Goal: Task Accomplishment & Management: Use online tool/utility

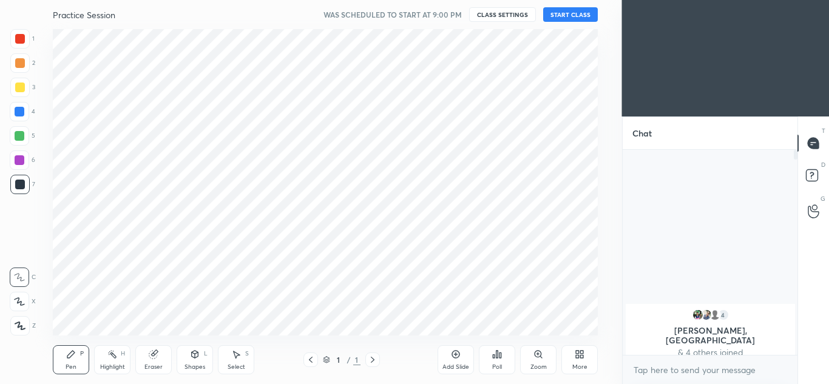
scroll to position [60358, 60091]
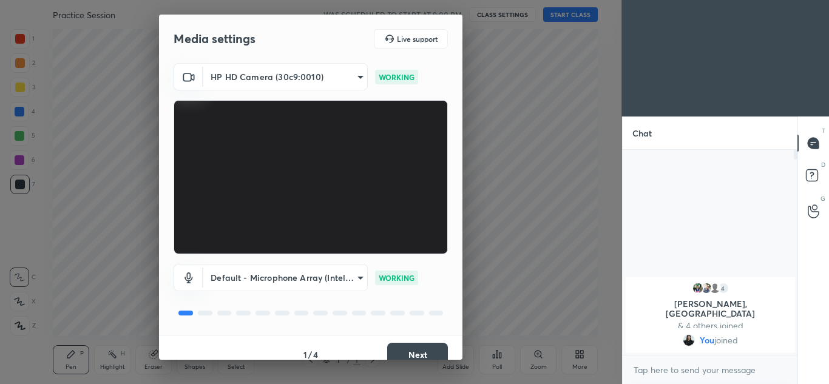
click at [419, 360] on div "Media settings Live support HP HD Camera (30c9:0010) f492dd01bd5bc9d9023c9fa188…" at bounding box center [311, 192] width 622 height 384
click at [417, 363] on div "Media settings Live support HP HD Camera (30c9:0010) f492dd01bd5bc9d9023c9fa188…" at bounding box center [311, 192] width 622 height 384
click at [430, 363] on div "Media settings Live support HP HD Camera (30c9:0010) f492dd01bd5bc9d9023c9fa188…" at bounding box center [311, 192] width 622 height 384
click at [431, 357] on button "Next" at bounding box center [417, 355] width 61 height 24
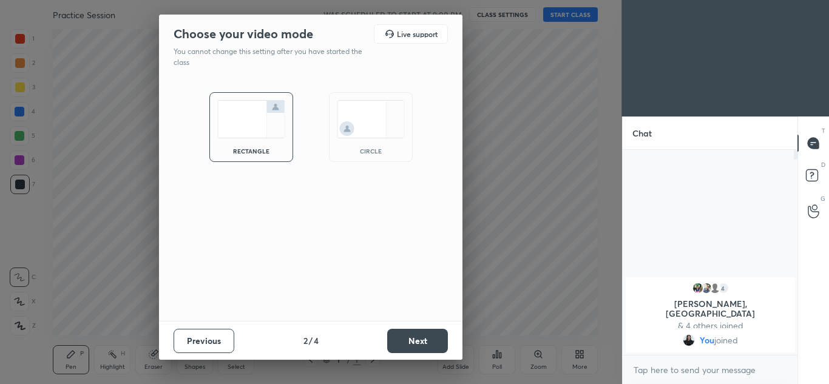
click at [389, 126] on img at bounding box center [371, 119] width 68 height 38
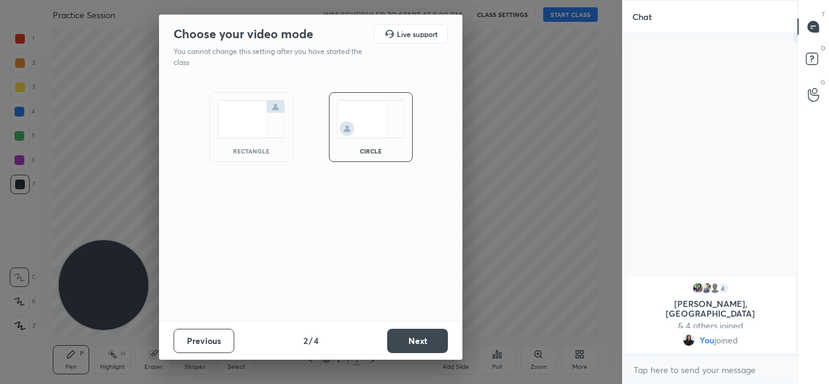
scroll to position [217, 171]
click at [420, 355] on div "Previous 2 / 4 Next" at bounding box center [310, 340] width 303 height 39
click at [418, 353] on div "Previous 2 / 4 Next" at bounding box center [310, 340] width 303 height 39
click at [420, 348] on button "Next" at bounding box center [417, 341] width 61 height 24
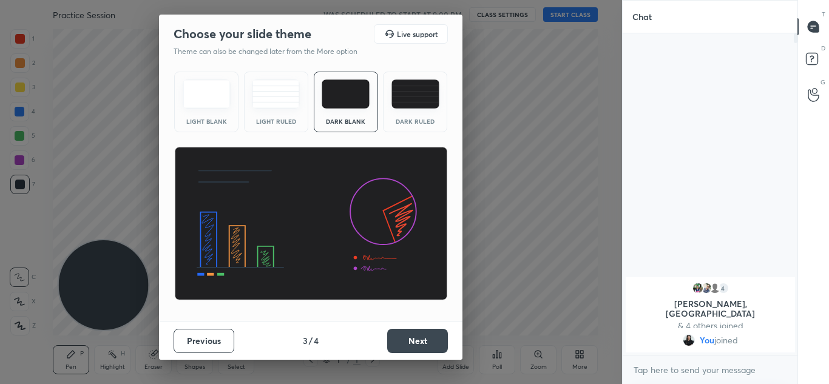
click at [426, 348] on button "Next" at bounding box center [417, 341] width 61 height 24
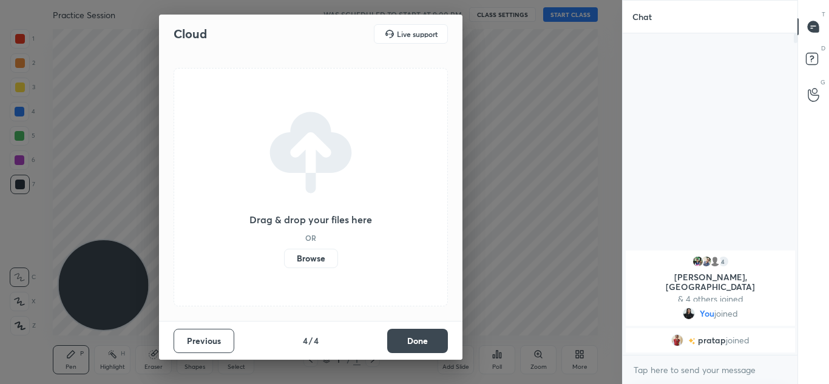
click at [425, 348] on button "Done" at bounding box center [417, 341] width 61 height 24
click at [424, 346] on div at bounding box center [311, 192] width 622 height 384
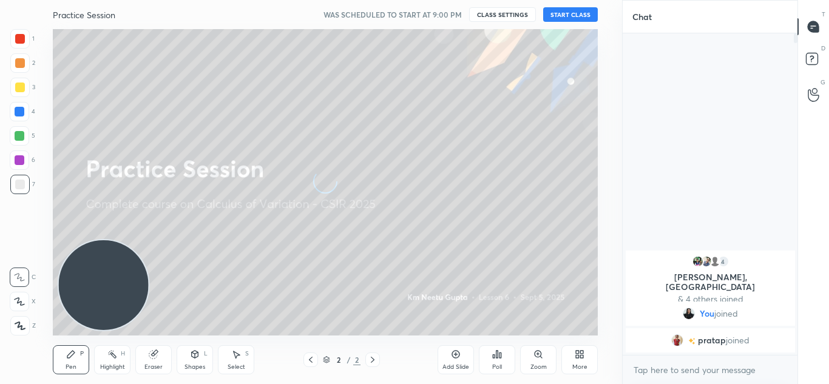
click at [579, 9] on button "START CLASS" at bounding box center [570, 14] width 55 height 15
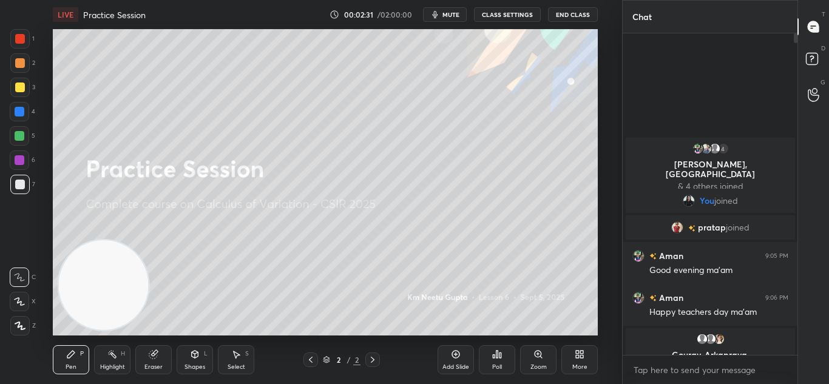
click at [138, 363] on div "Eraser" at bounding box center [153, 359] width 36 height 29
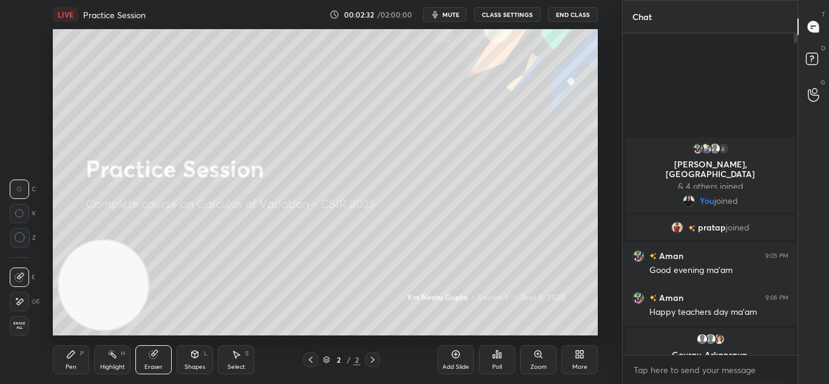
click at [160, 369] on div "Eraser" at bounding box center [153, 367] width 18 height 6
click at [189, 365] on div "Shapes" at bounding box center [194, 367] width 21 height 6
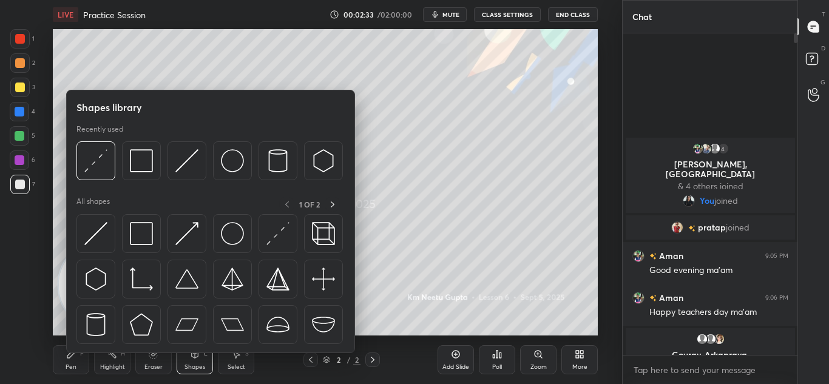
click at [110, 371] on div "Highlight H" at bounding box center [112, 359] width 36 height 29
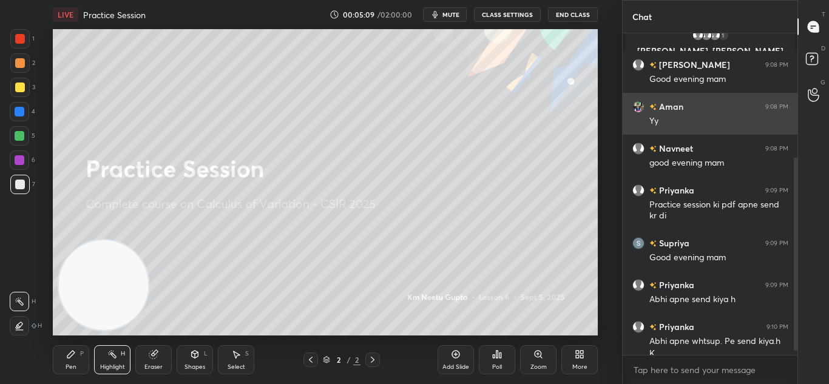
scroll to position [214, 0]
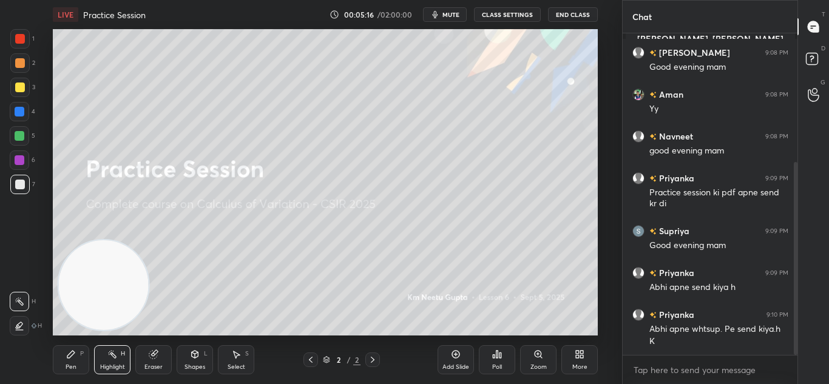
click at [456, 362] on div "Add Slide" at bounding box center [455, 359] width 36 height 29
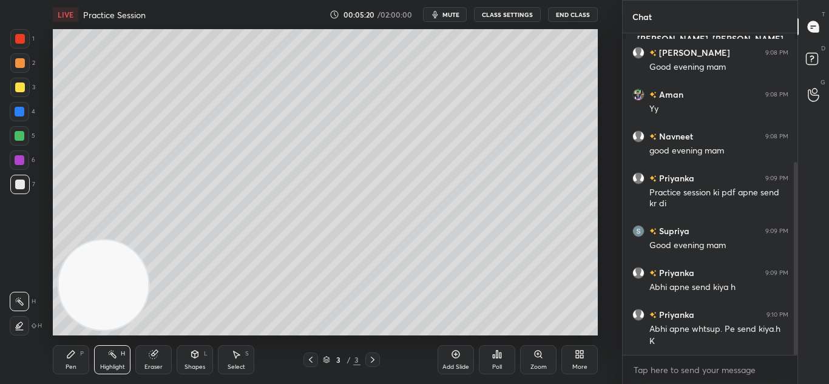
click at [69, 366] on div "Pen" at bounding box center [71, 367] width 11 height 6
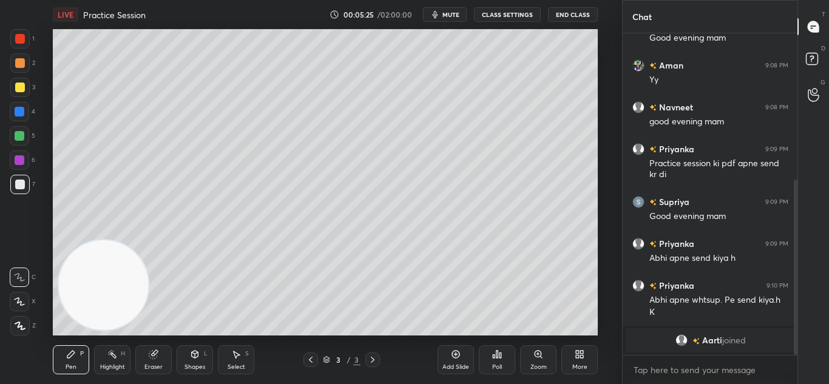
scroll to position [282, 0]
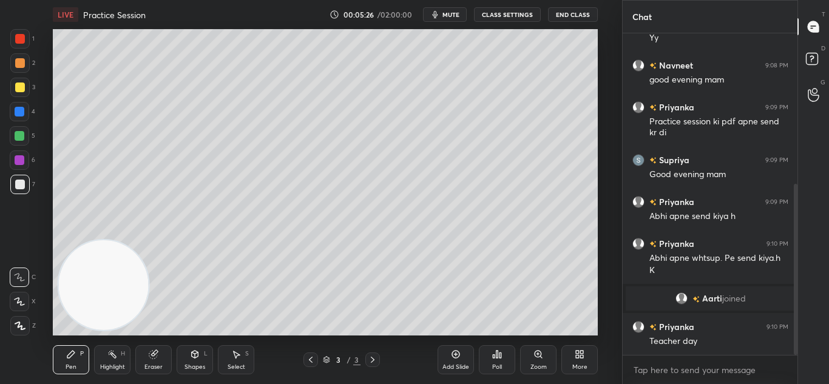
click at [157, 364] on div "Eraser" at bounding box center [153, 367] width 18 height 6
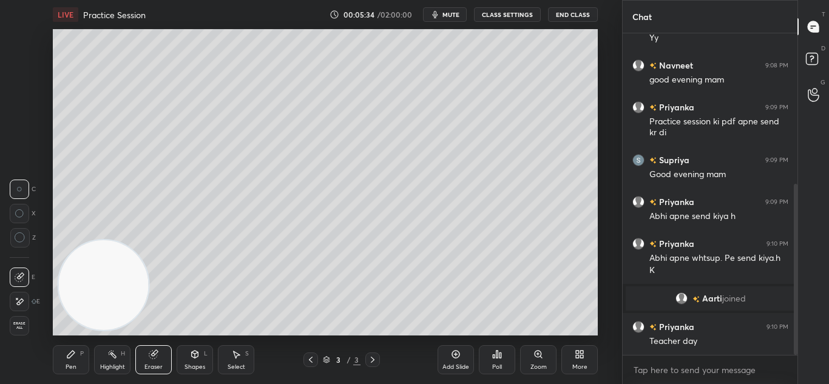
click at [63, 365] on div "Pen P" at bounding box center [71, 359] width 36 height 29
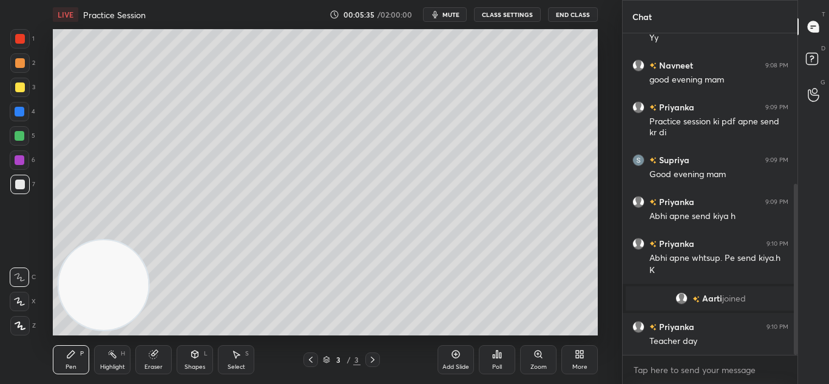
click at [9, 326] on div "1 2 3 4 5 6 7 C X Z C X Z E E Erase all H H" at bounding box center [19, 182] width 39 height 306
click at [13, 328] on div at bounding box center [19, 325] width 19 height 19
click at [13, 329] on div at bounding box center [19, 325] width 19 height 19
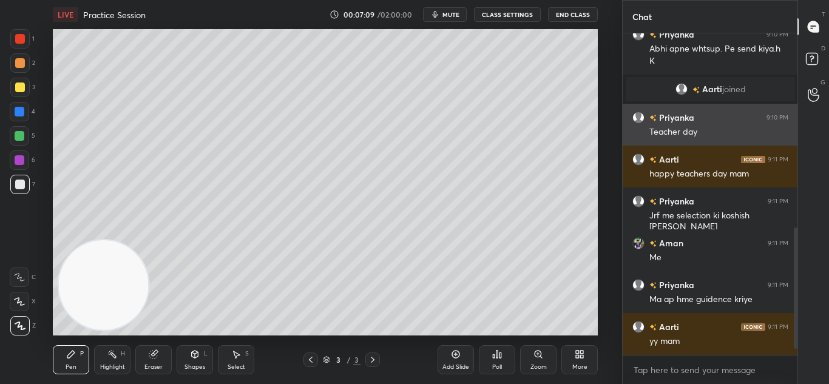
scroll to position [533, 0]
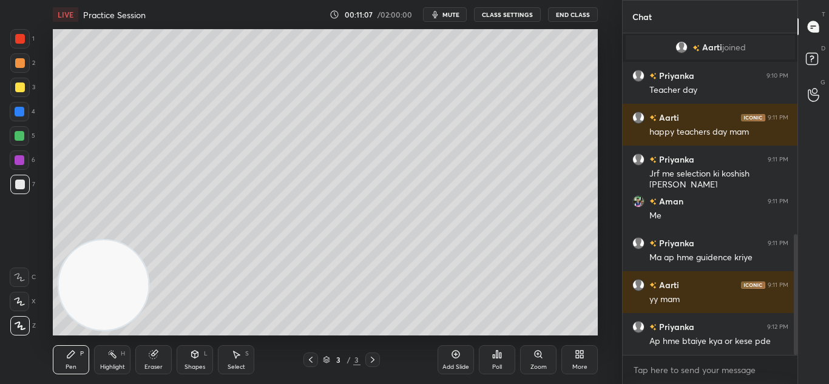
click at [456, 365] on div "Add Slide" at bounding box center [455, 367] width 27 height 6
click at [303, 368] on div "Pen P Highlight H Eraser Shapes L Select S 4 / 4 Add Slide Poll Zoom More" at bounding box center [325, 359] width 545 height 49
click at [310, 363] on icon at bounding box center [311, 360] width 10 height 10
click at [374, 362] on icon at bounding box center [373, 360] width 10 height 10
click at [460, 361] on div "Add Slide" at bounding box center [455, 359] width 36 height 29
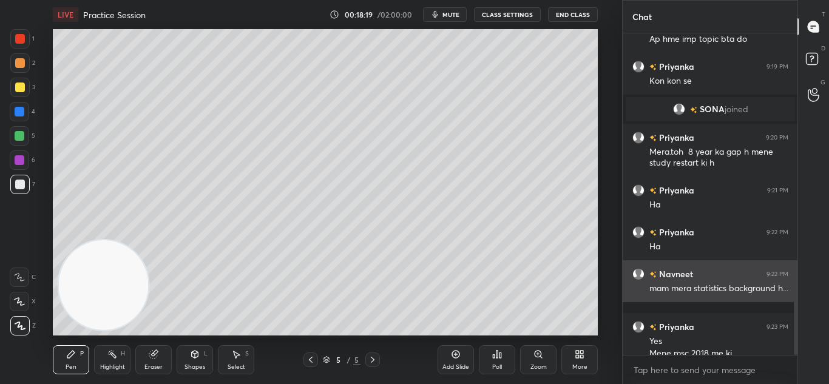
scroll to position [889, 0]
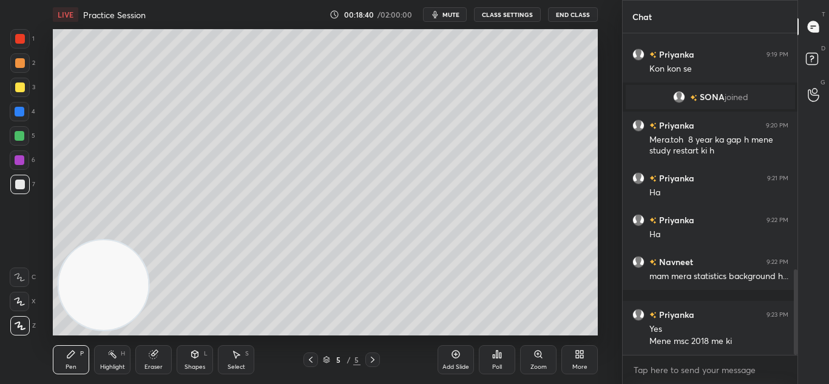
click at [313, 363] on icon at bounding box center [311, 360] width 10 height 10
click at [311, 361] on icon at bounding box center [311, 360] width 4 height 6
click at [373, 362] on icon at bounding box center [373, 360] width 10 height 10
click at [375, 361] on icon at bounding box center [373, 360] width 10 height 10
click at [374, 364] on icon at bounding box center [373, 360] width 10 height 10
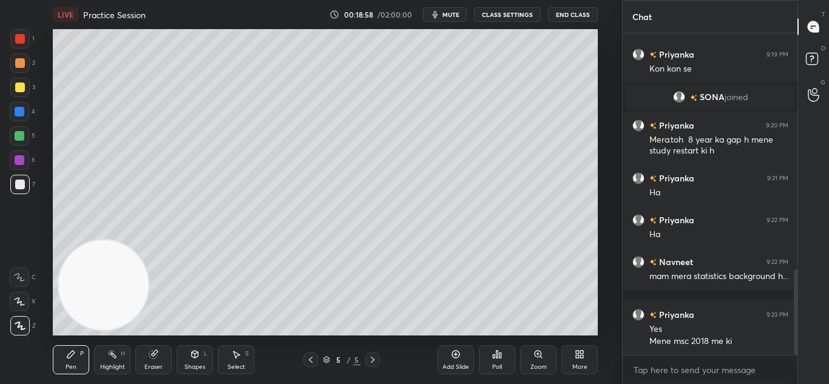
click at [458, 360] on div "Add Slide" at bounding box center [455, 359] width 36 height 29
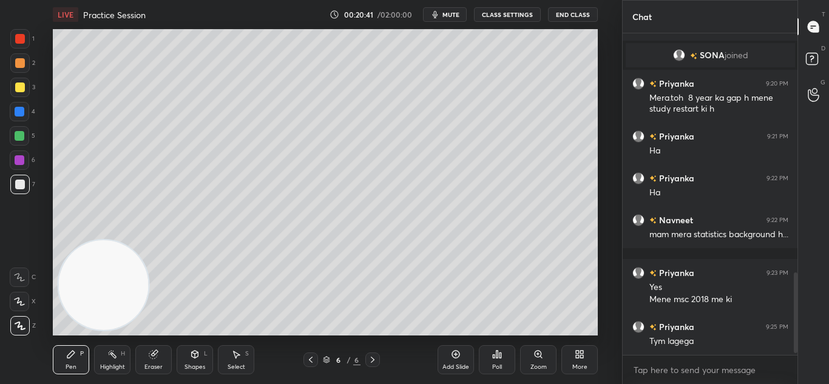
scroll to position [973, 0]
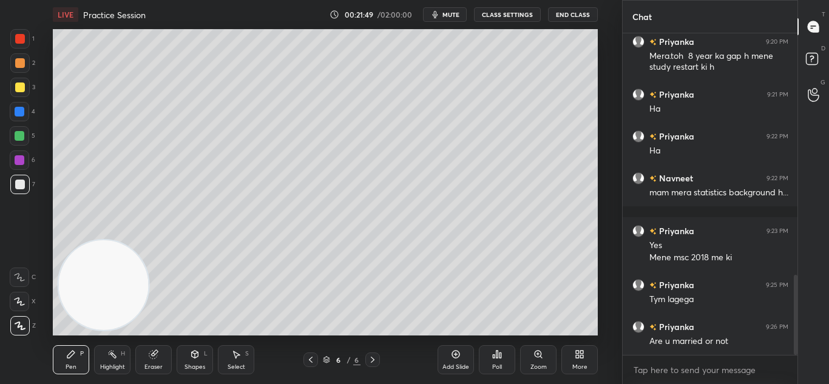
click at [19, 37] on div at bounding box center [20, 39] width 10 height 10
click at [22, 35] on div at bounding box center [20, 39] width 10 height 10
click at [22, 37] on div at bounding box center [20, 39] width 10 height 10
click at [152, 368] on div "Eraser" at bounding box center [153, 367] width 18 height 6
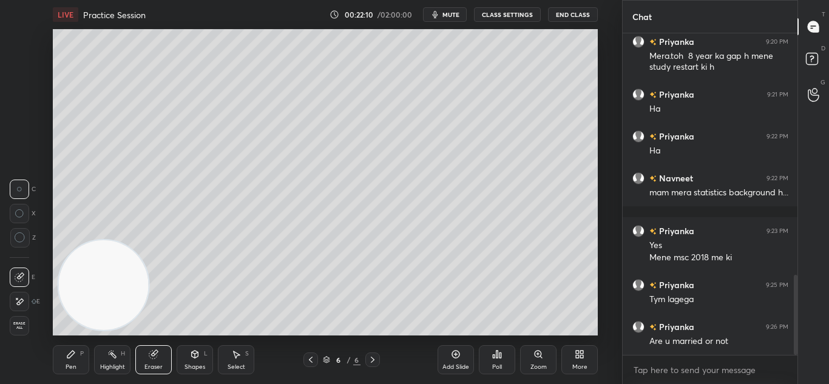
click at [66, 364] on div "Pen" at bounding box center [71, 367] width 11 height 6
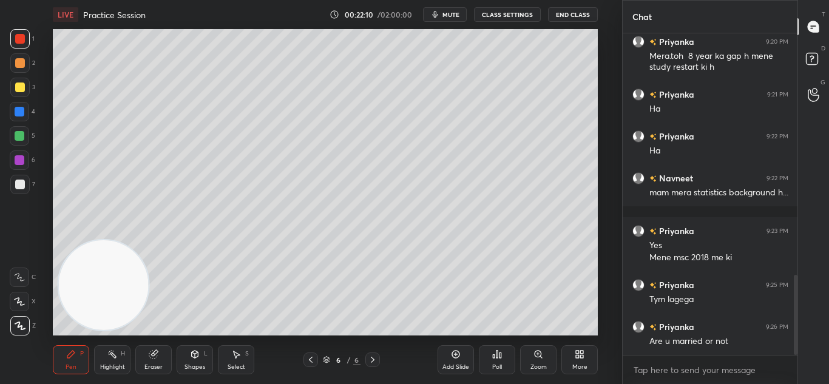
click at [69, 366] on div "Pen" at bounding box center [71, 367] width 11 height 6
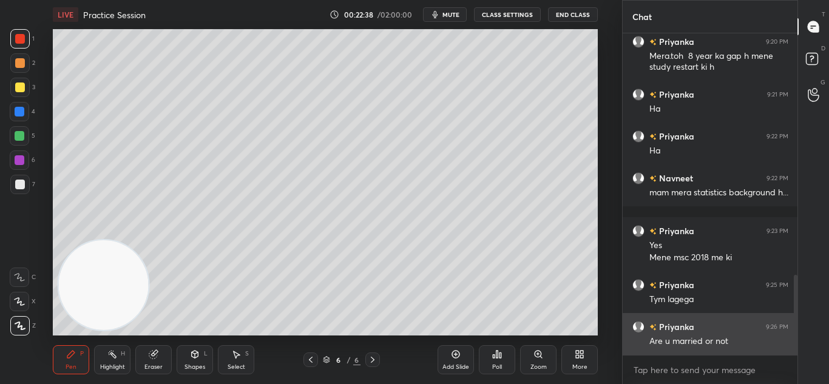
scroll to position [1002, 0]
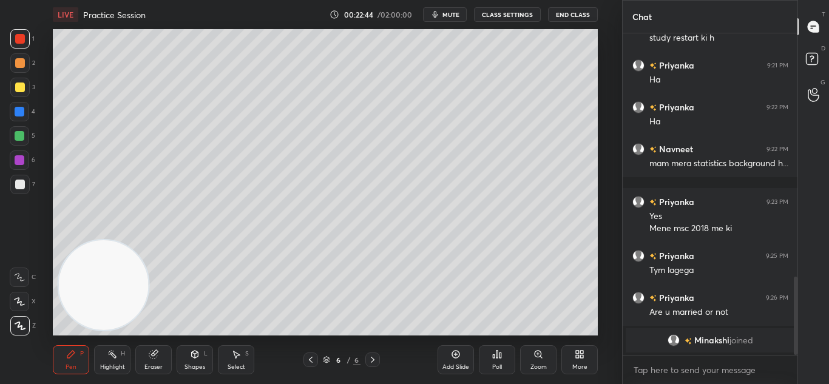
click at [148, 368] on div "Eraser" at bounding box center [153, 367] width 18 height 6
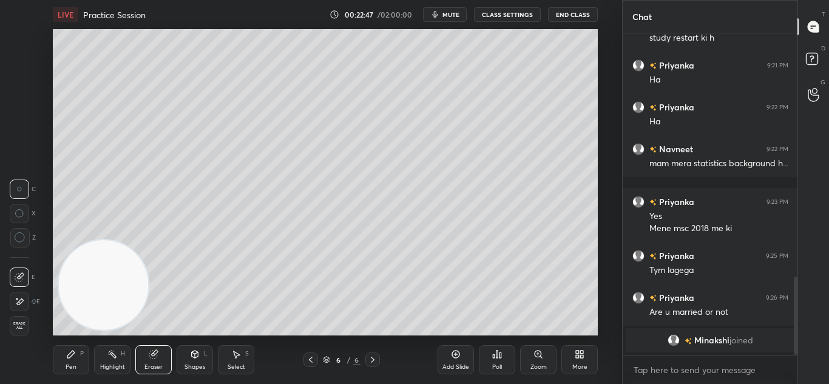
click at [72, 369] on div "Pen" at bounding box center [71, 367] width 11 height 6
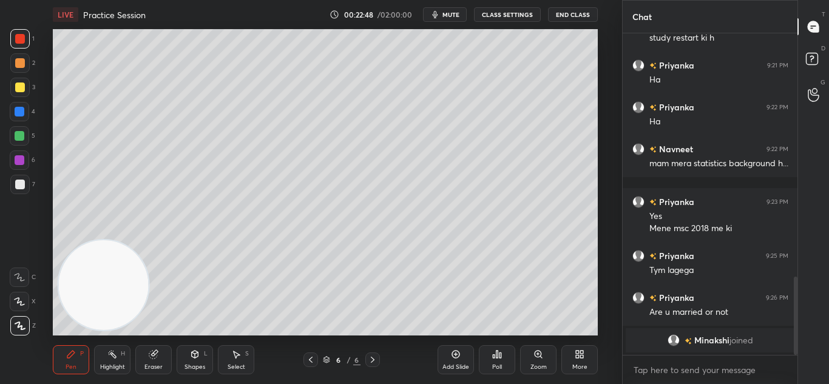
click at [76, 365] on div "Pen" at bounding box center [71, 367] width 11 height 6
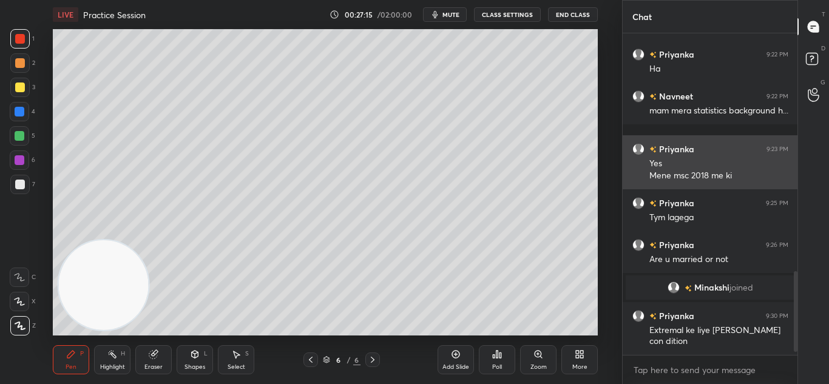
scroll to position [958, 0]
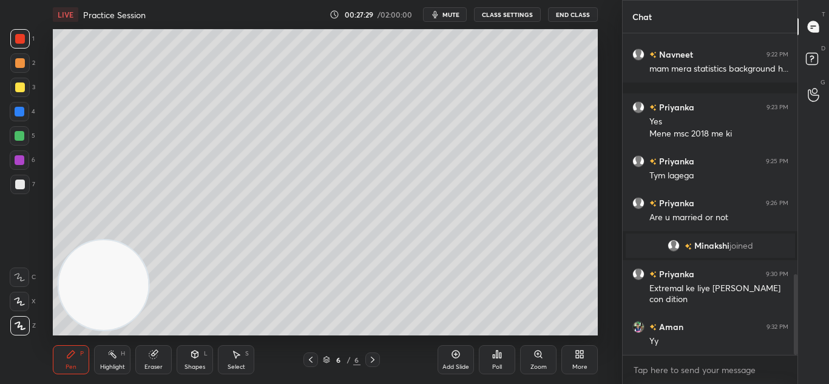
click at [463, 354] on div "Add Slide" at bounding box center [455, 359] width 36 height 29
click at [311, 359] on icon at bounding box center [311, 360] width 10 height 10
click at [372, 365] on div at bounding box center [372, 359] width 15 height 15
click at [309, 368] on div "Pen P Highlight H Eraser Shapes L Select S 7 / 7 Add Slide Poll Zoom More" at bounding box center [325, 359] width 545 height 49
click at [308, 362] on icon at bounding box center [311, 360] width 10 height 10
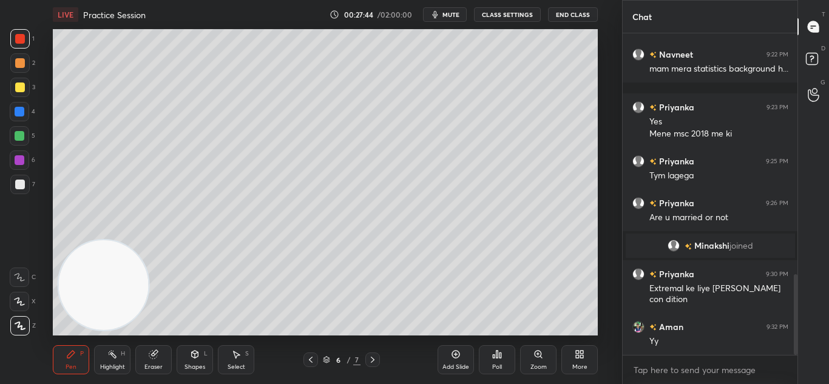
click at [371, 366] on div at bounding box center [372, 359] width 15 height 15
click at [311, 364] on icon at bounding box center [311, 360] width 10 height 10
click at [371, 366] on div at bounding box center [372, 359] width 15 height 15
click at [311, 363] on icon at bounding box center [311, 360] width 10 height 10
click at [372, 365] on div at bounding box center [372, 359] width 15 height 15
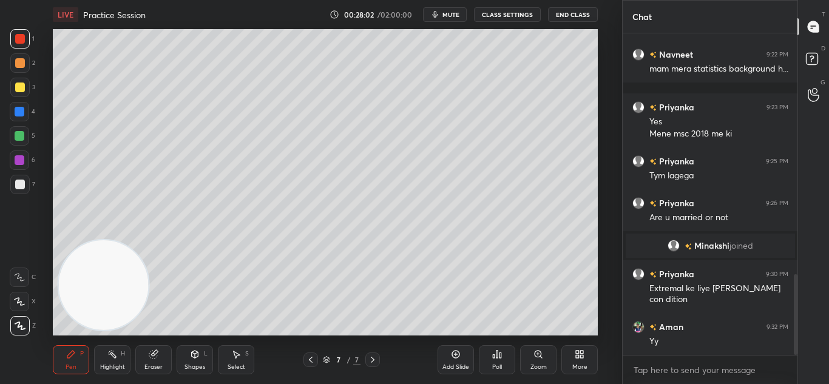
click at [311, 365] on div at bounding box center [310, 359] width 15 height 15
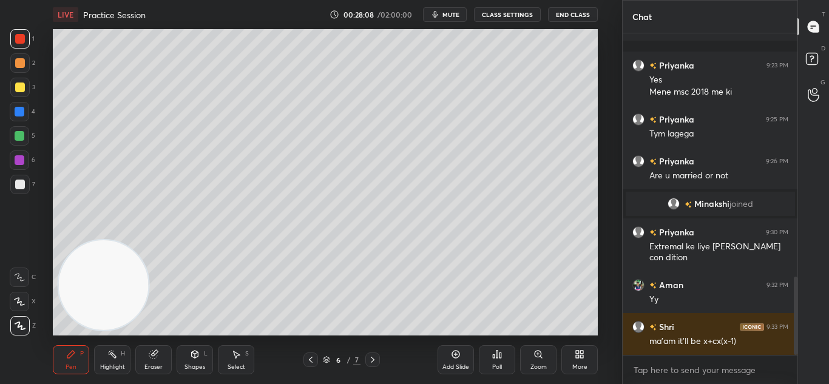
click at [376, 360] on icon at bounding box center [373, 360] width 10 height 10
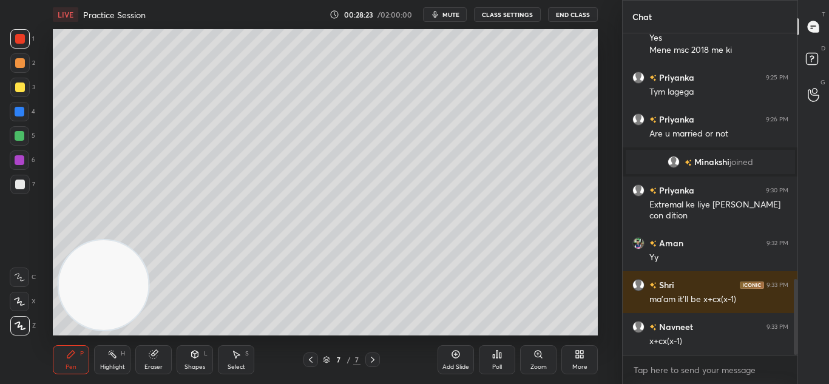
click at [311, 362] on icon at bounding box center [311, 360] width 4 height 6
click at [369, 363] on icon at bounding box center [373, 360] width 10 height 10
click at [152, 365] on div "Eraser" at bounding box center [153, 367] width 18 height 6
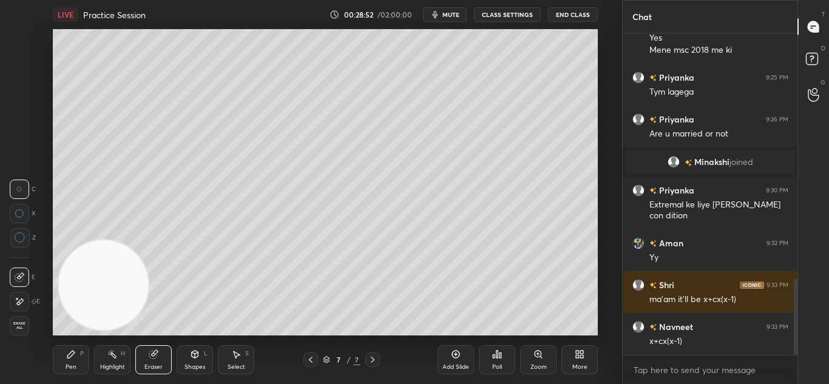
click at [66, 358] on icon at bounding box center [71, 354] width 10 height 10
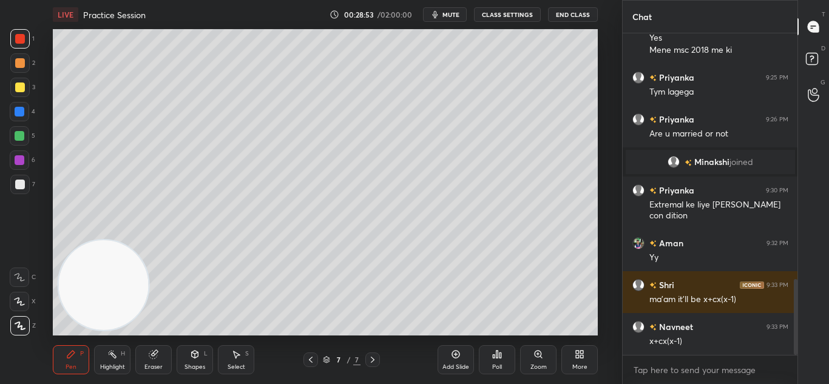
click at [314, 358] on icon at bounding box center [311, 360] width 10 height 10
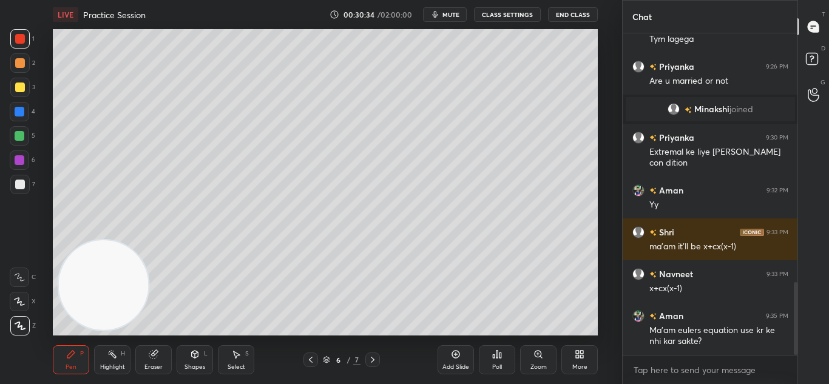
click at [371, 364] on icon at bounding box center [373, 360] width 10 height 10
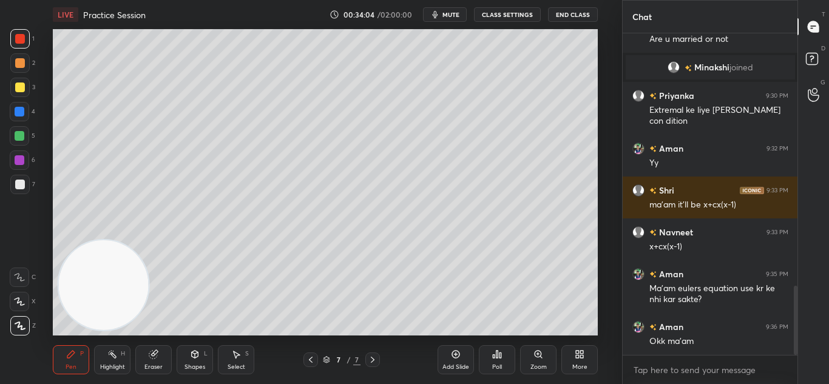
scroll to position [1179, 0]
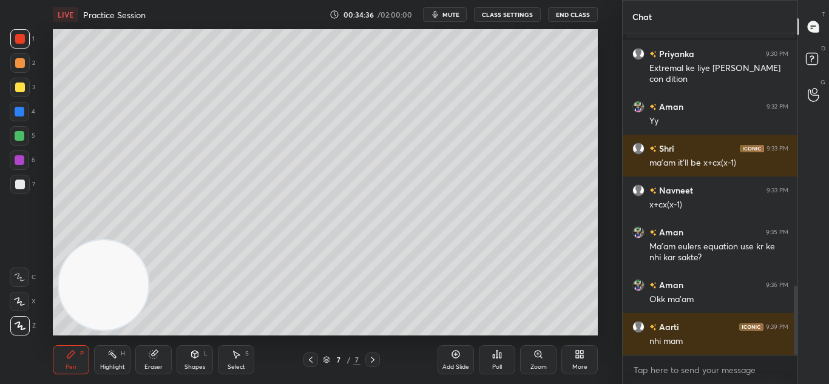
click at [13, 166] on div at bounding box center [19, 159] width 19 height 19
click at [13, 188] on div at bounding box center [19, 184] width 19 height 19
click at [12, 187] on div at bounding box center [19, 184] width 19 height 19
click at [16, 40] on div at bounding box center [20, 39] width 10 height 10
click at [10, 186] on div at bounding box center [19, 184] width 19 height 19
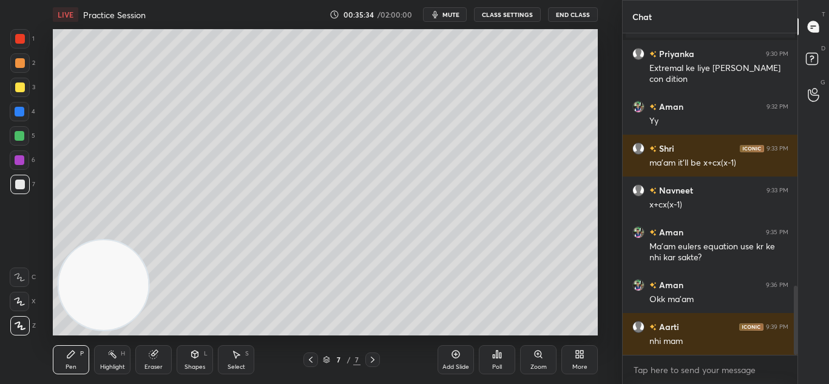
click at [143, 365] on div "Eraser" at bounding box center [153, 359] width 36 height 29
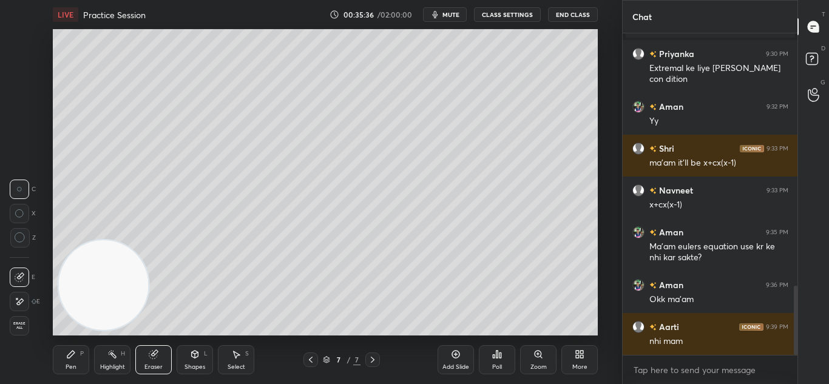
click at [55, 364] on div "Pen P" at bounding box center [71, 359] width 36 height 29
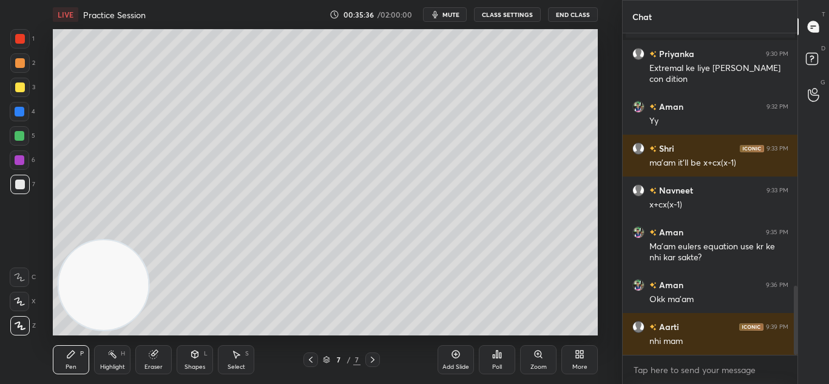
click at [61, 357] on div "Pen P" at bounding box center [71, 359] width 36 height 29
click at [149, 368] on div "Eraser" at bounding box center [153, 367] width 18 height 6
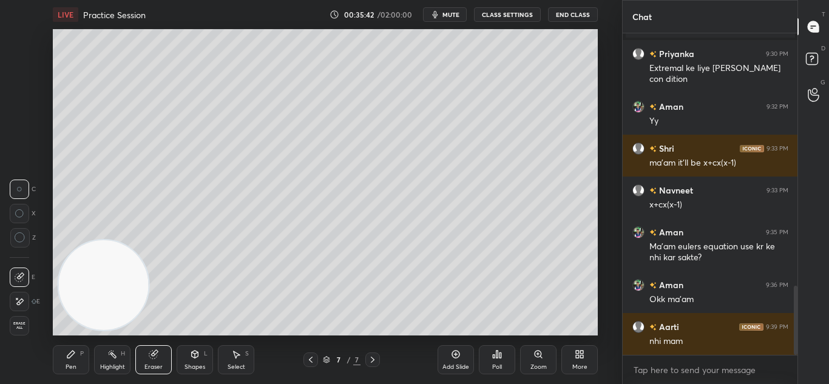
click at [65, 366] on div "Pen P" at bounding box center [71, 359] width 36 height 29
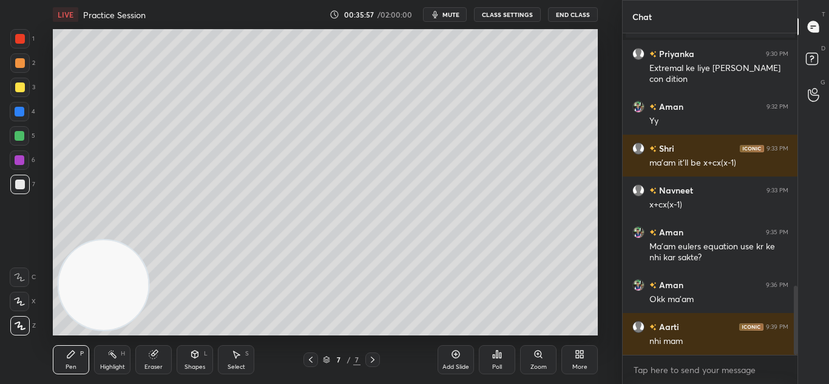
click at [17, 157] on div at bounding box center [20, 160] width 10 height 10
click at [608, 272] on div "Setting up your live class Poll for secs No correct answer Start poll" at bounding box center [325, 182] width 573 height 306
click at [607, 274] on div "Setting up your live class Poll for secs No correct answer Start poll" at bounding box center [325, 182] width 573 height 306
click at [461, 360] on div "Add Slide" at bounding box center [455, 359] width 36 height 29
click at [312, 363] on icon at bounding box center [311, 360] width 10 height 10
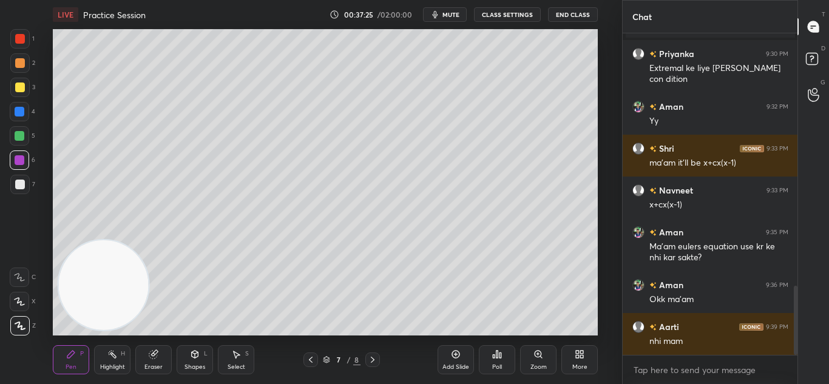
click at [372, 363] on icon at bounding box center [373, 360] width 10 height 10
click at [312, 364] on icon at bounding box center [311, 360] width 10 height 10
click at [372, 367] on div "Pen P Highlight H Eraser Shapes L Select S 7 / 8 Add Slide Poll Zoom More" at bounding box center [325, 359] width 545 height 49
click at [374, 363] on icon at bounding box center [373, 360] width 10 height 10
click at [307, 366] on div at bounding box center [310, 359] width 15 height 15
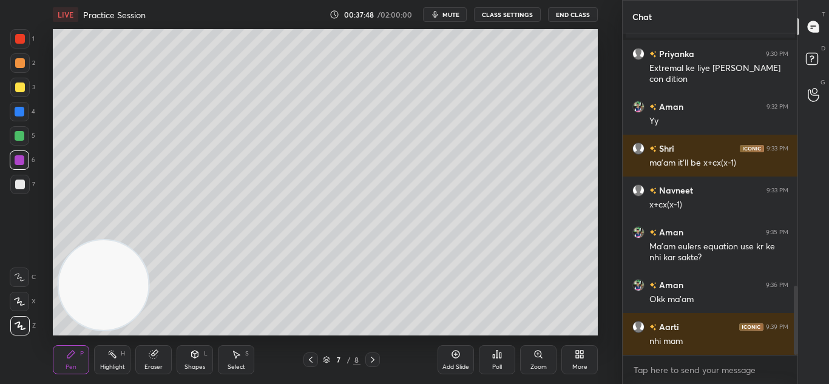
click at [376, 362] on icon at bounding box center [373, 360] width 10 height 10
click at [311, 365] on div at bounding box center [310, 359] width 15 height 15
click at [372, 363] on icon at bounding box center [373, 360] width 10 height 10
click at [310, 366] on div at bounding box center [310, 359] width 15 height 15
click at [371, 365] on div at bounding box center [372, 359] width 15 height 15
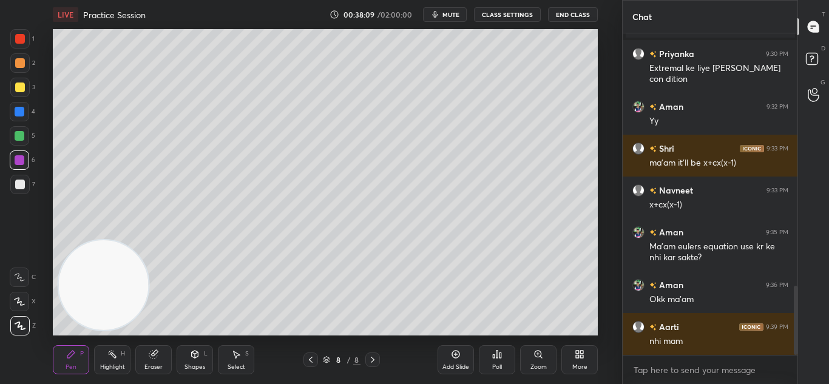
click at [305, 367] on div "Pen P Highlight H Eraser Shapes L Select S 8 / 8 Add Slide Poll Zoom More" at bounding box center [325, 359] width 545 height 49
click at [312, 365] on div at bounding box center [310, 359] width 15 height 15
click at [370, 363] on icon at bounding box center [373, 360] width 10 height 10
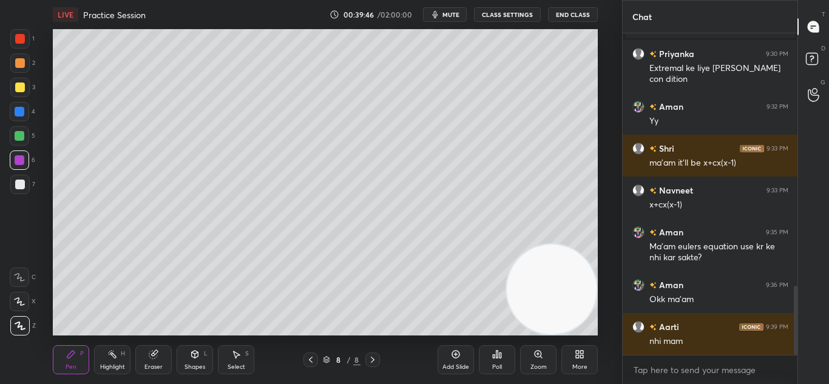
click at [144, 360] on div "Eraser" at bounding box center [153, 359] width 36 height 29
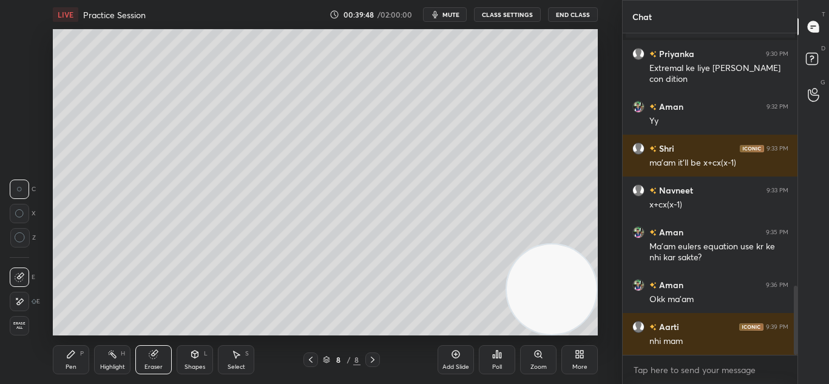
click at [64, 364] on div "Pen P" at bounding box center [71, 359] width 36 height 29
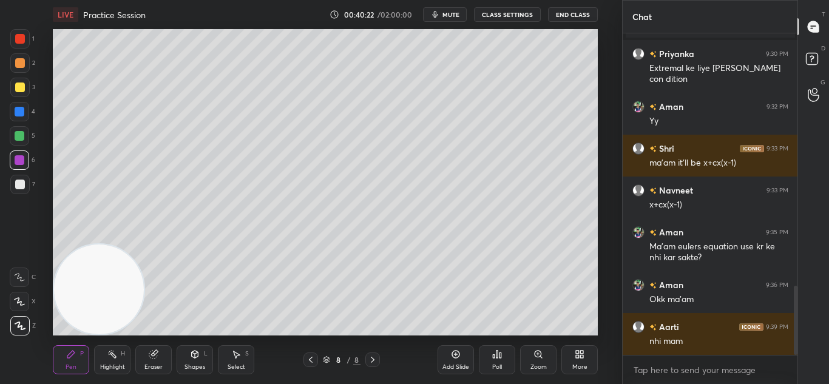
click at [457, 364] on div "Add Slide" at bounding box center [455, 367] width 27 height 6
click at [310, 360] on icon at bounding box center [311, 360] width 4 height 6
click at [372, 368] on div "Pen P Highlight H Eraser Shapes L Select S 8 / 9 Add Slide Poll Zoom More" at bounding box center [325, 359] width 545 height 49
click at [373, 365] on div at bounding box center [372, 359] width 15 height 15
click at [308, 366] on div at bounding box center [310, 359] width 15 height 15
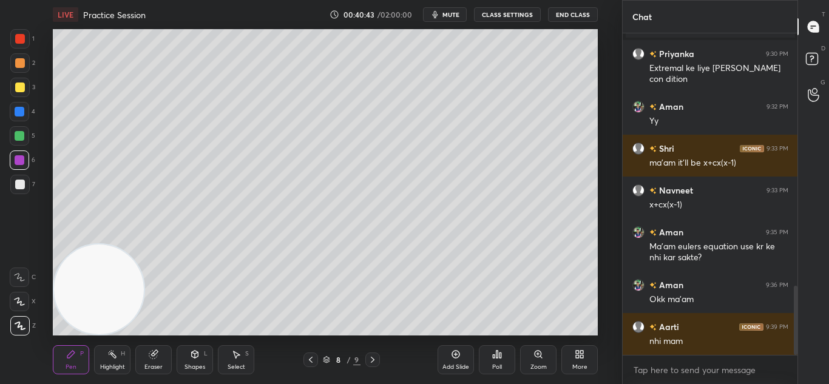
click at [373, 366] on div at bounding box center [372, 359] width 15 height 15
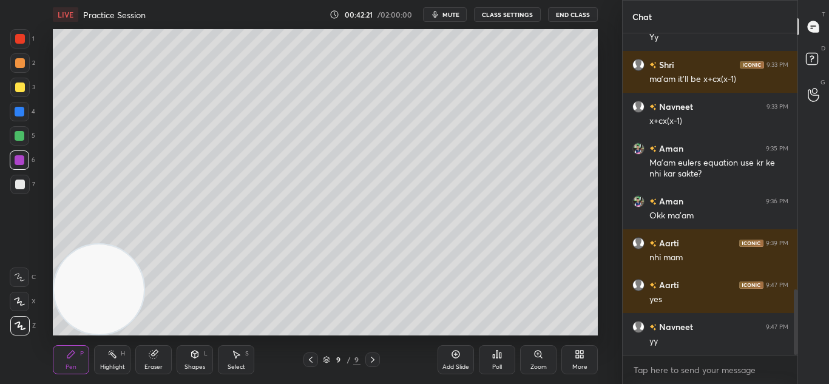
scroll to position [1304, 0]
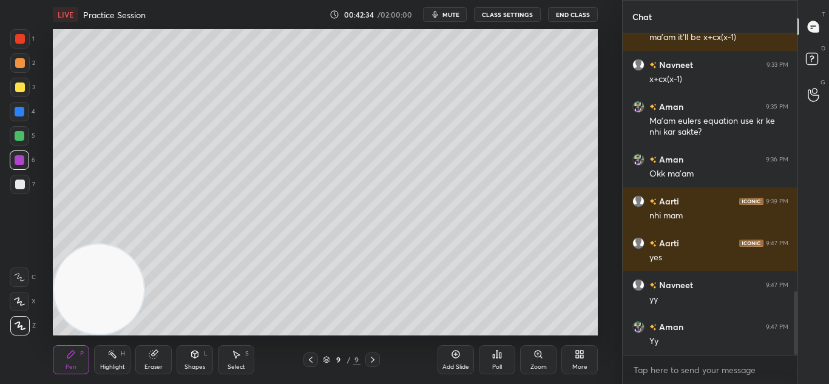
click at [456, 365] on div "Add Slide" at bounding box center [455, 367] width 27 height 6
click at [11, 183] on div at bounding box center [19, 184] width 19 height 19
click at [146, 367] on div "Eraser" at bounding box center [153, 367] width 18 height 6
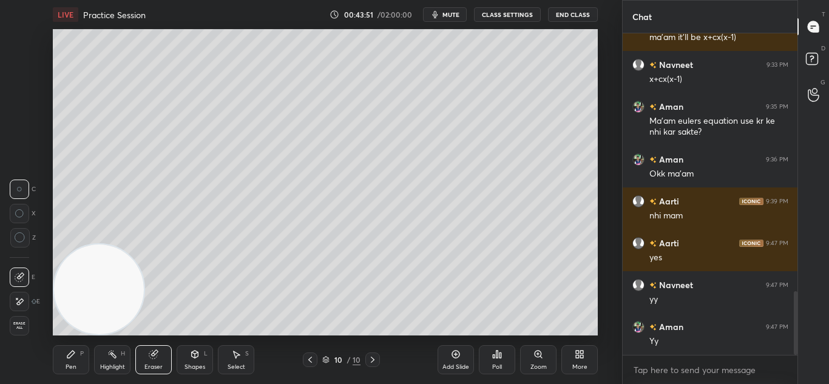
click at [70, 365] on div "Pen" at bounding box center [71, 367] width 11 height 6
click at [76, 362] on div "Pen P" at bounding box center [71, 359] width 36 height 29
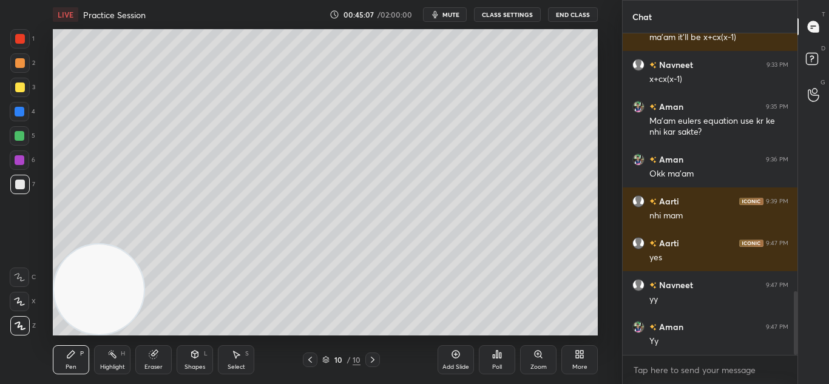
click at [147, 373] on div "Eraser" at bounding box center [153, 359] width 36 height 29
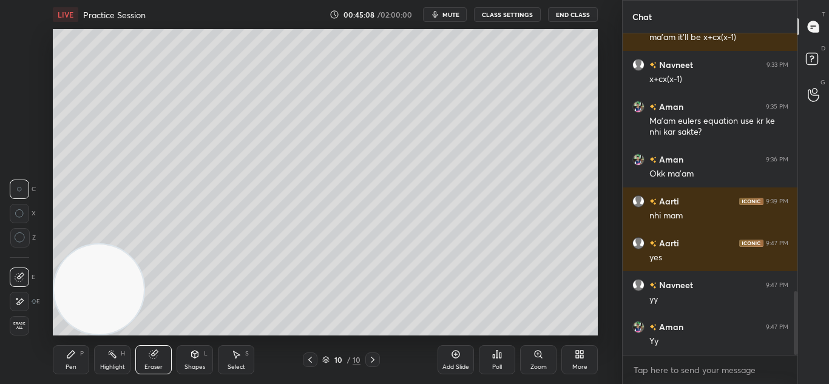
click at [69, 366] on div "Pen" at bounding box center [71, 367] width 11 height 6
click at [69, 373] on div "Pen P" at bounding box center [71, 359] width 36 height 29
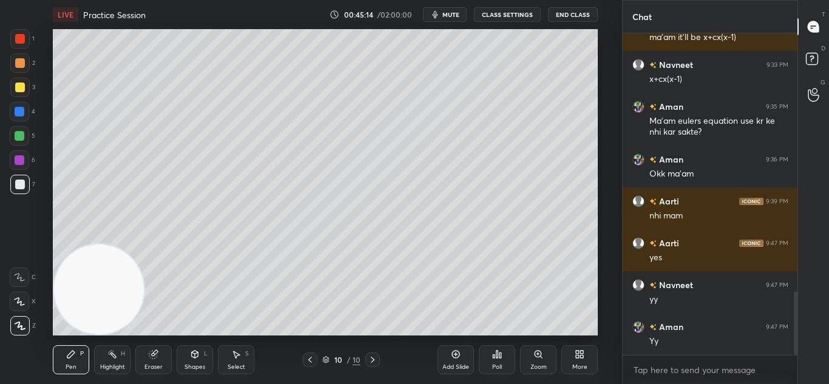
click at [153, 366] on div "Eraser" at bounding box center [153, 367] width 18 height 6
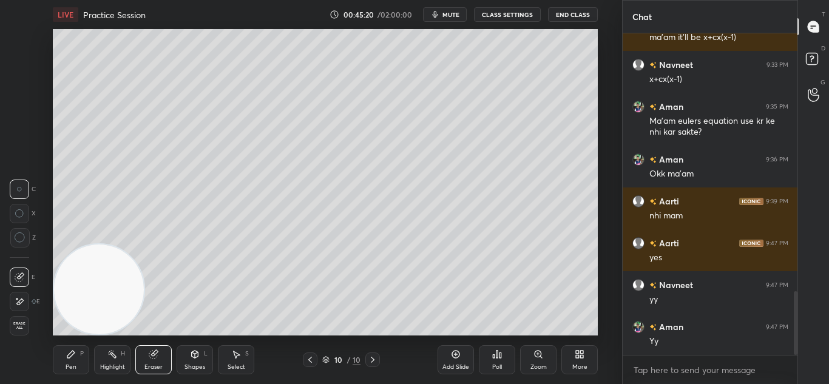
click at [73, 365] on div "Pen" at bounding box center [71, 367] width 11 height 6
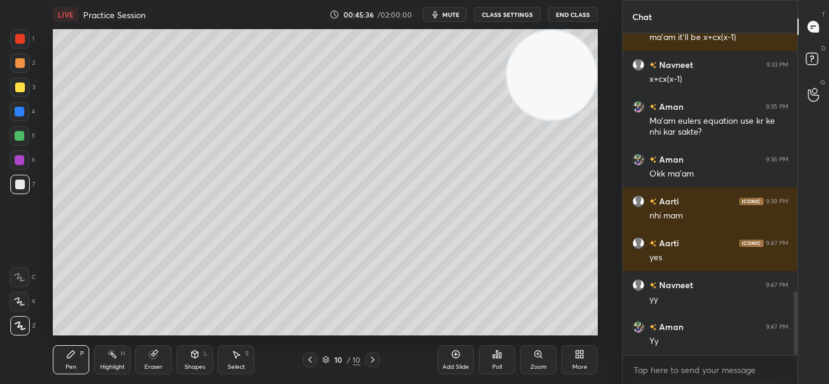
click at [13, 132] on div at bounding box center [19, 135] width 19 height 19
click at [150, 370] on div "Eraser" at bounding box center [153, 367] width 18 height 6
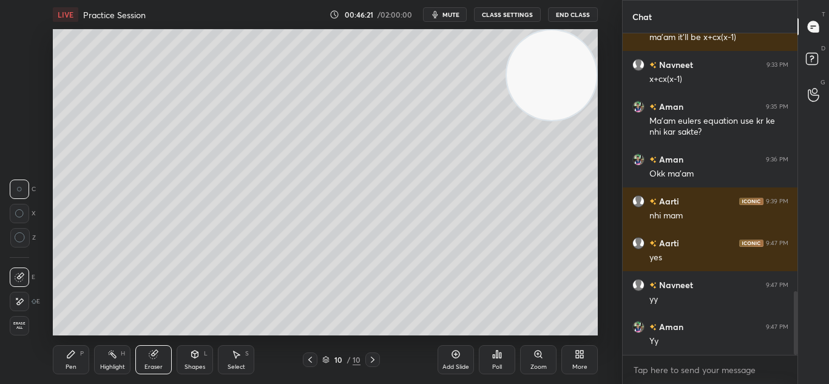
click at [73, 365] on div "Pen" at bounding box center [71, 367] width 11 height 6
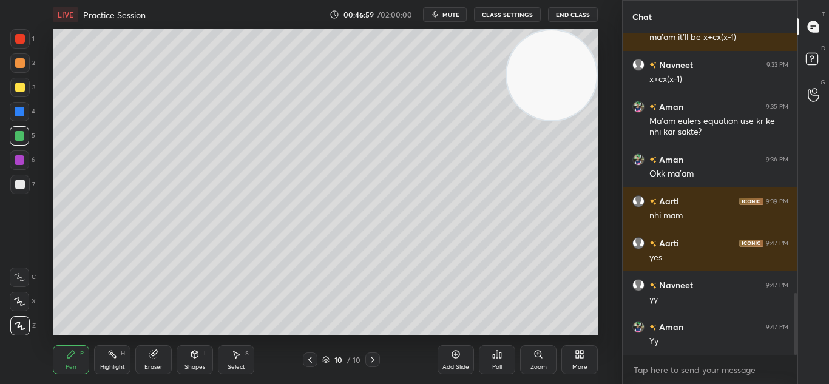
scroll to position [1346, 0]
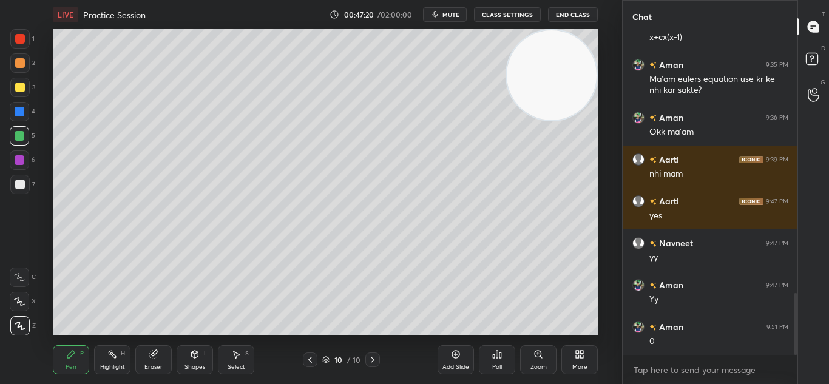
click at [14, 185] on div at bounding box center [19, 184] width 19 height 19
click at [191, 366] on div "Shapes" at bounding box center [194, 367] width 21 height 6
click at [155, 366] on div "Eraser" at bounding box center [153, 367] width 18 height 6
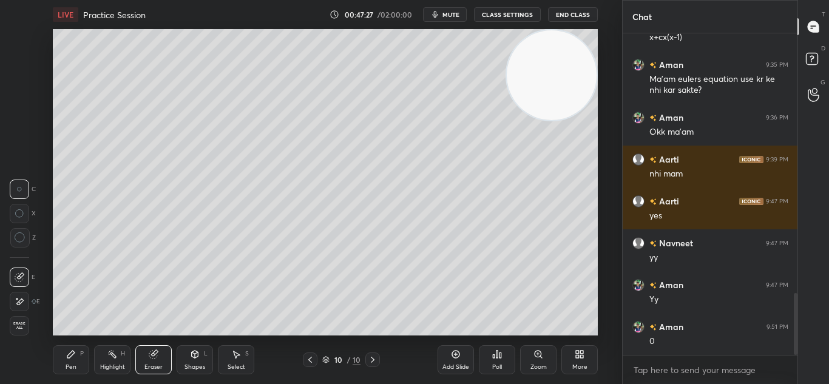
click at [70, 364] on div "Pen" at bounding box center [71, 367] width 11 height 6
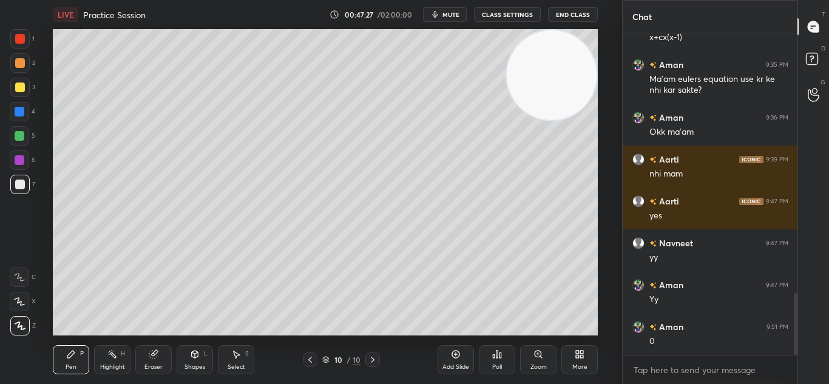
click at [73, 364] on div "Pen" at bounding box center [71, 367] width 11 height 6
click at [10, 107] on div at bounding box center [19, 111] width 19 height 19
click at [15, 109] on div at bounding box center [20, 112] width 10 height 10
click at [149, 368] on div "Eraser" at bounding box center [153, 367] width 18 height 6
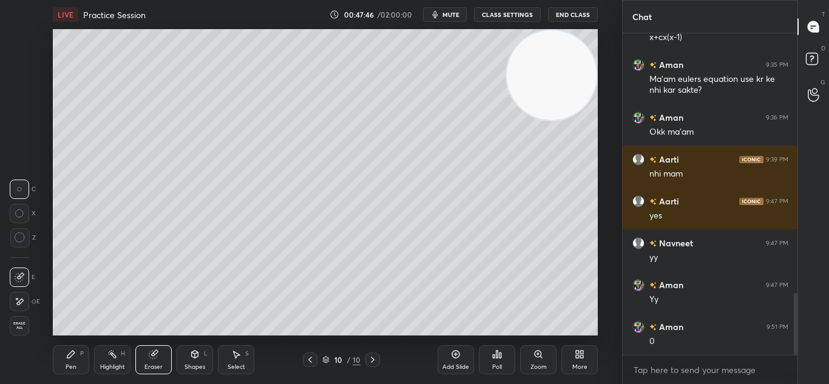
click at [67, 366] on div "Pen" at bounding box center [71, 367] width 11 height 6
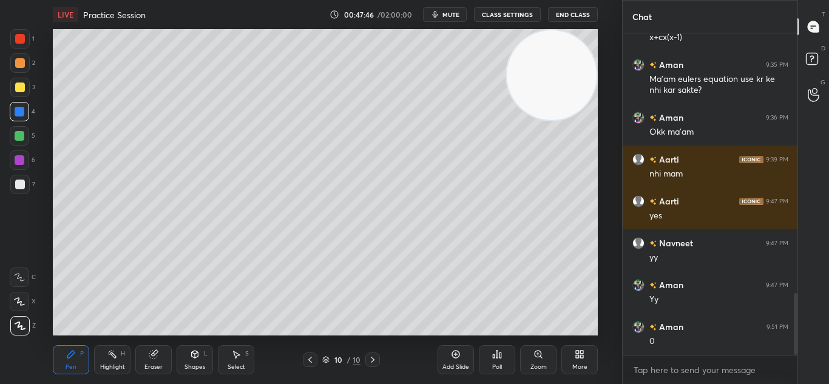
click at [64, 368] on div "Pen P" at bounding box center [71, 359] width 36 height 29
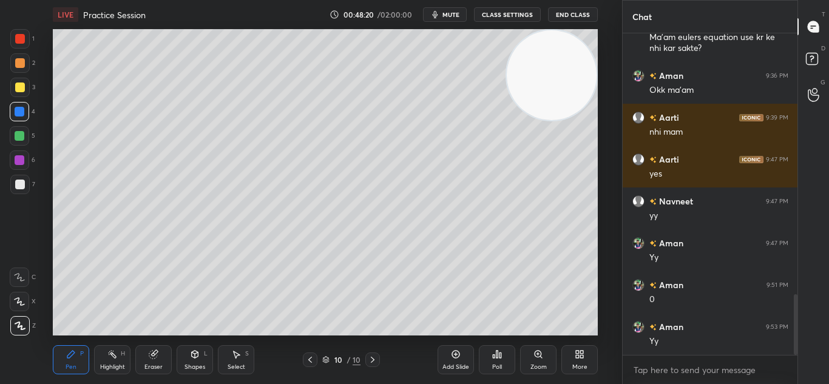
click at [460, 361] on div "Add Slide" at bounding box center [455, 359] width 36 height 29
click at [13, 181] on div at bounding box center [19, 184] width 19 height 19
click at [19, 182] on div at bounding box center [20, 185] width 10 height 10
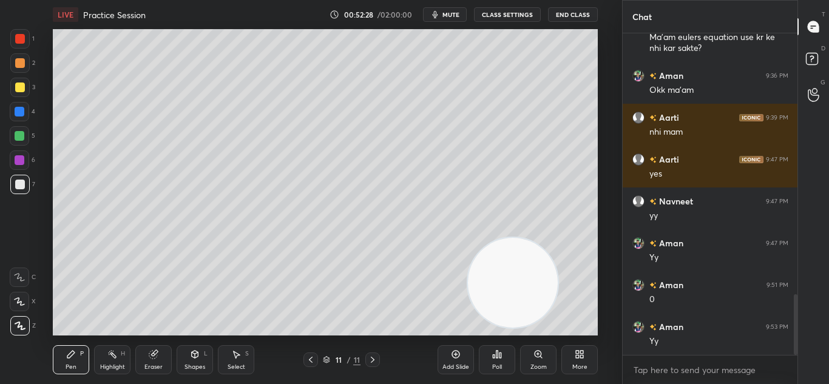
click at [46, 212] on div "Setting up your live class Poll for secs No correct answer Start poll" at bounding box center [325, 182] width 573 height 306
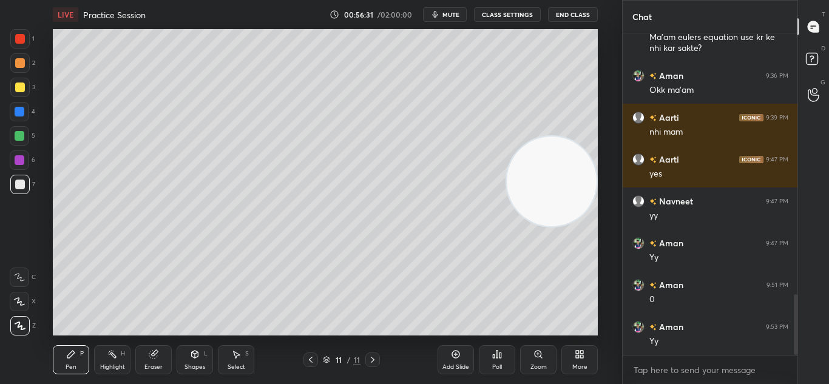
click at [458, 364] on div "Add Slide" at bounding box center [455, 367] width 27 height 6
click at [306, 365] on div at bounding box center [310, 359] width 15 height 15
click at [374, 362] on icon at bounding box center [373, 360] width 10 height 10
click at [312, 361] on icon at bounding box center [311, 360] width 10 height 10
click at [376, 364] on icon at bounding box center [373, 360] width 10 height 10
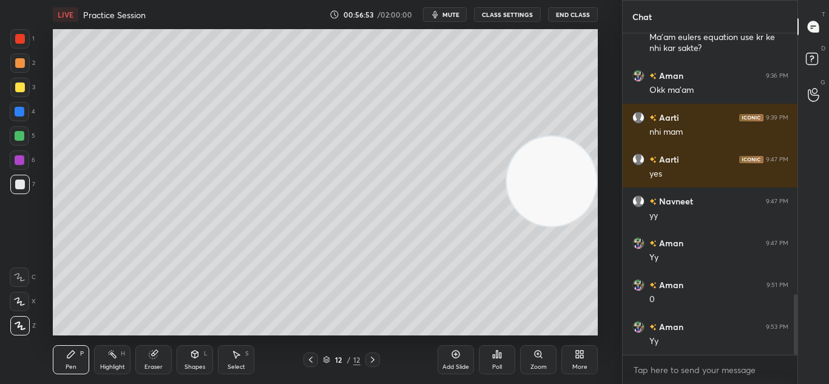
click at [311, 363] on icon at bounding box center [311, 360] width 10 height 10
click at [372, 366] on div at bounding box center [372, 359] width 15 height 15
click at [311, 366] on div at bounding box center [310, 359] width 15 height 15
click at [370, 363] on icon at bounding box center [373, 360] width 10 height 10
click at [368, 368] on div "Pen P Highlight H Eraser Shapes L Select S 11 / 12 Add Slide Poll Zoom More" at bounding box center [325, 359] width 545 height 49
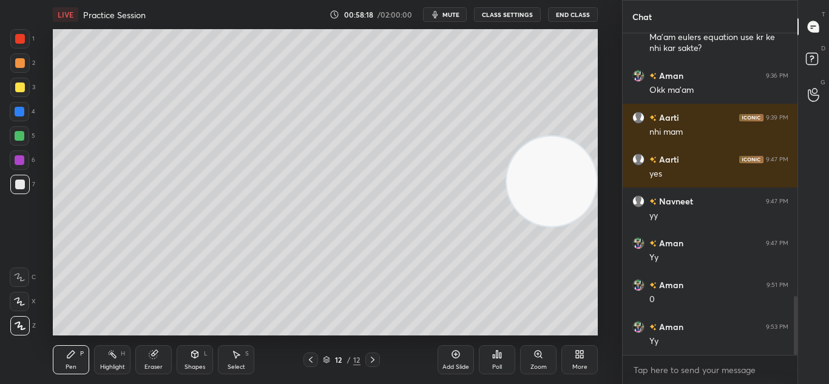
scroll to position [1430, 0]
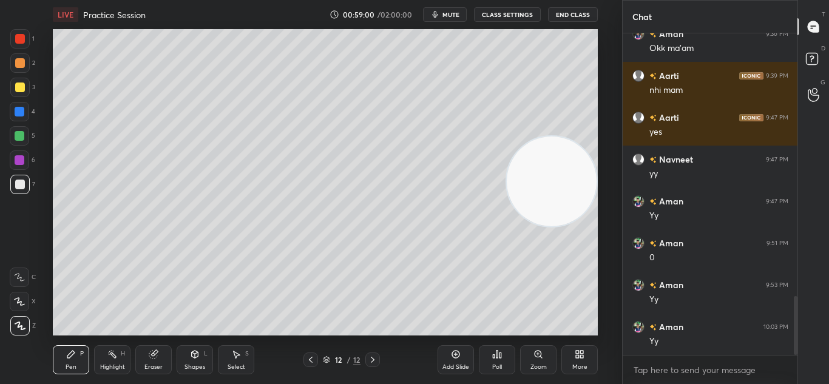
click at [308, 364] on icon at bounding box center [311, 360] width 10 height 10
click at [374, 359] on icon at bounding box center [373, 360] width 10 height 10
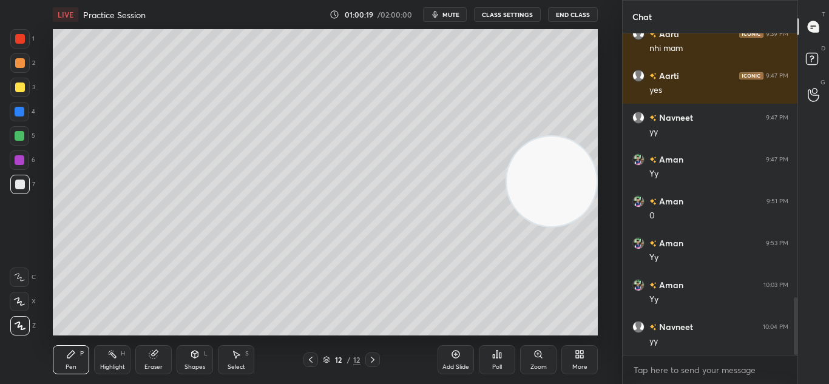
click at [369, 364] on icon at bounding box center [373, 360] width 10 height 10
click at [457, 357] on icon at bounding box center [456, 355] width 8 height 8
click at [453, 7] on button "mute" at bounding box center [445, 14] width 44 height 15
click at [582, 12] on button "End Class" at bounding box center [573, 14] width 50 height 15
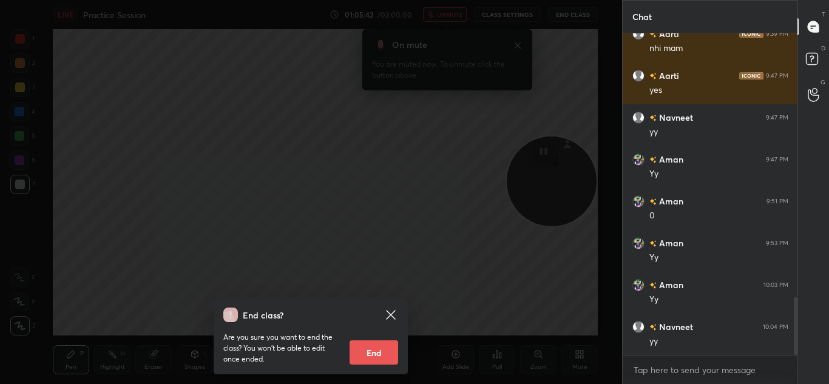
click at [459, 288] on div "End class? Are you sure you want to end the class? You won’t be able to edit on…" at bounding box center [311, 192] width 622 height 384
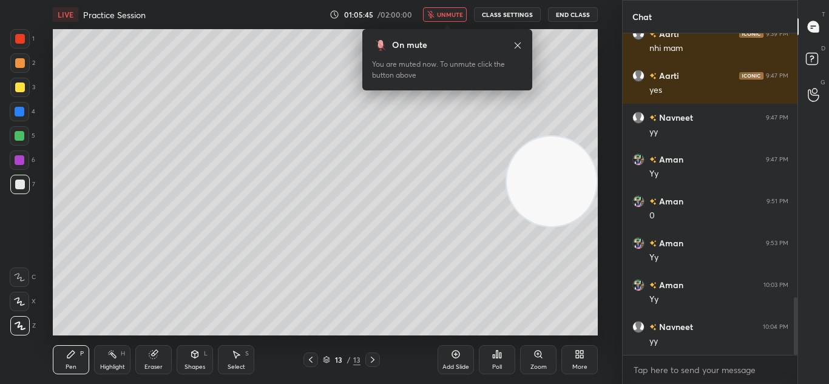
click at [443, 5] on div "LIVE Practice Session 01:05:45 / 02:00:00 unmute CLASS SETTINGS End Class" at bounding box center [325, 14] width 545 height 29
click at [451, 9] on button "unmute" at bounding box center [445, 14] width 44 height 15
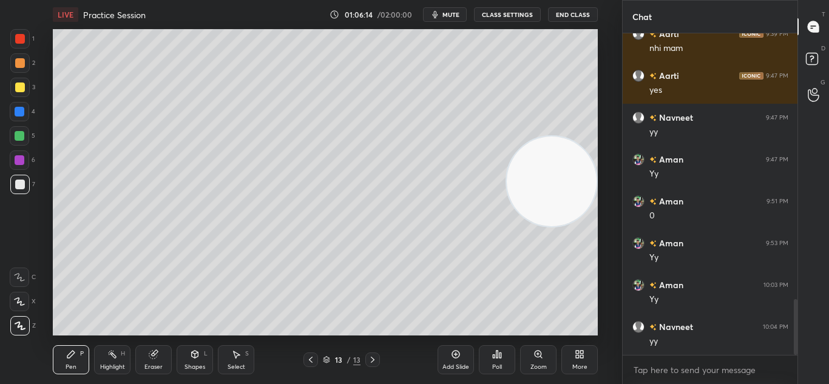
scroll to position [1524, 0]
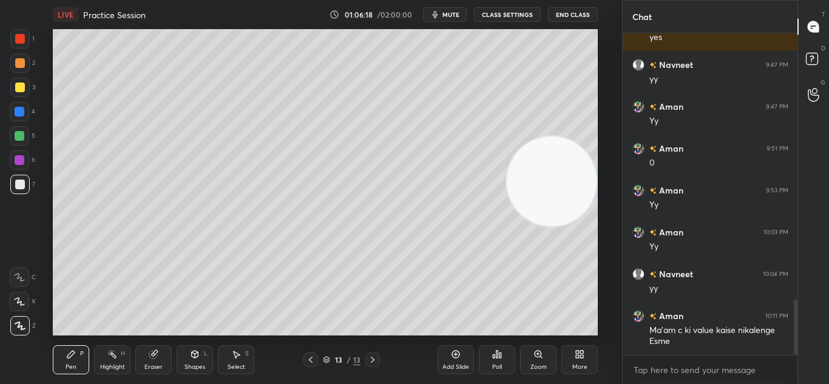
click at [308, 366] on div at bounding box center [310, 359] width 15 height 15
click at [311, 360] on icon at bounding box center [311, 360] width 10 height 10
click at [372, 364] on icon at bounding box center [373, 360] width 10 height 10
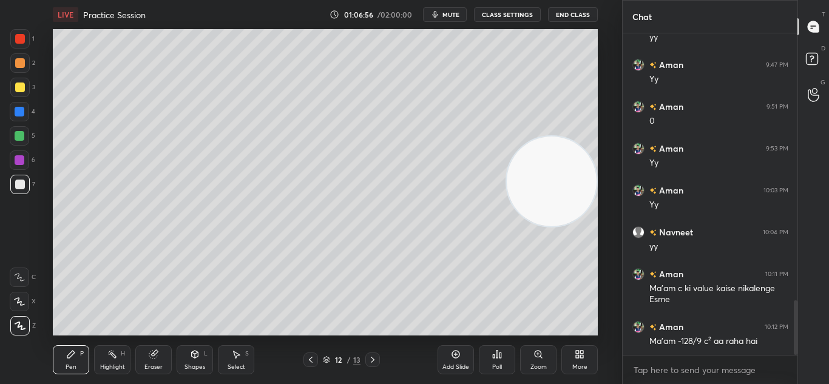
click at [372, 363] on icon at bounding box center [373, 360] width 10 height 10
click at [308, 365] on div at bounding box center [310, 359] width 15 height 15
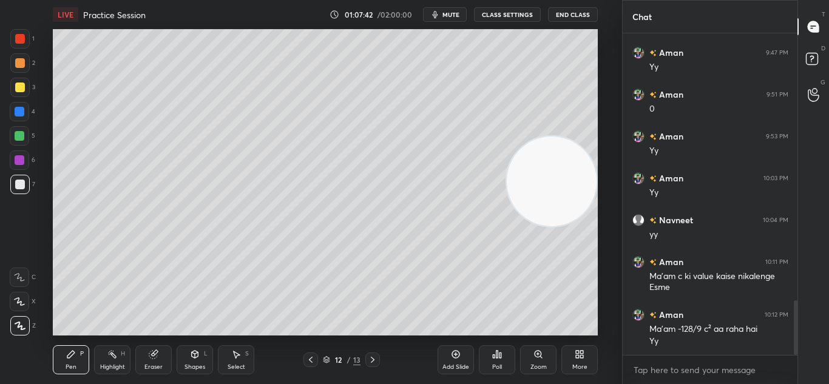
click at [375, 364] on icon at bounding box center [373, 360] width 10 height 10
click at [19, 158] on div at bounding box center [20, 160] width 10 height 10
click at [24, 158] on div at bounding box center [20, 160] width 10 height 10
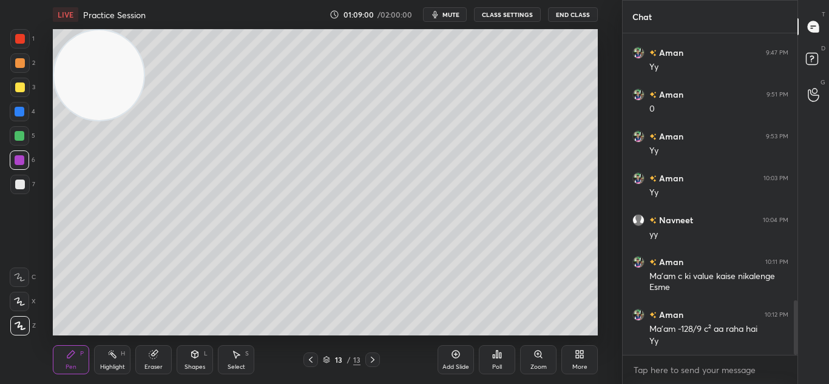
click at [282, 336] on div "Pen P Highlight H Eraser Shapes L Select S 13 / 13 Add Slide Poll Zoom More" at bounding box center [325, 359] width 545 height 49
click at [299, 335] on div "Pen P Highlight H Eraser Shapes L Select S 13 / 13 Add Slide Poll Zoom More" at bounding box center [325, 359] width 545 height 49
click at [601, 198] on div "Setting up your live class Poll for secs No correct answer Start poll" at bounding box center [325, 182] width 573 height 306
click at [600, 204] on div "Setting up your live class Poll for secs No correct answer Start poll" at bounding box center [325, 182] width 573 height 306
click at [605, 199] on div "Setting up your live class Poll for secs No correct answer Start poll" at bounding box center [325, 182] width 573 height 306
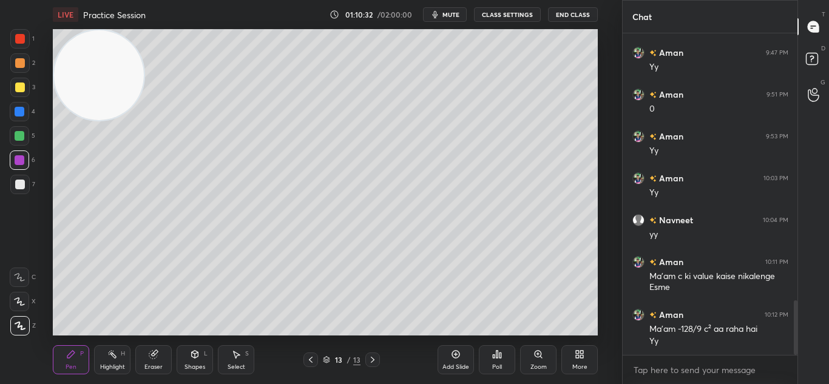
click at [457, 365] on div "Add Slide" at bounding box center [455, 367] width 27 height 6
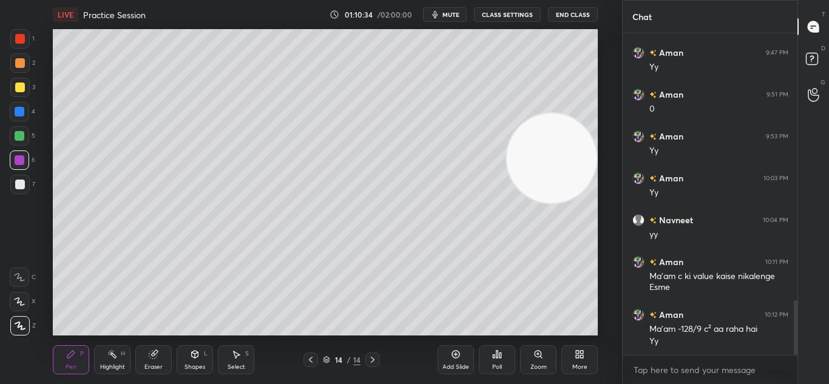
click at [16, 184] on div at bounding box center [20, 185] width 10 height 10
click at [306, 363] on icon at bounding box center [311, 360] width 10 height 10
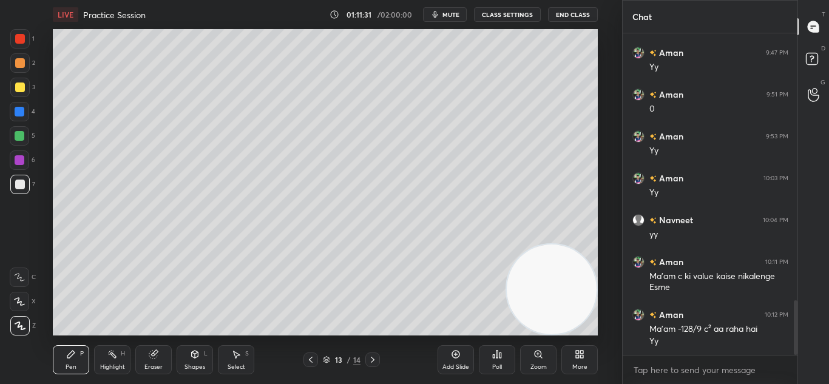
click at [12, 111] on div at bounding box center [19, 111] width 19 height 19
click at [18, 110] on div at bounding box center [20, 112] width 10 height 10
click at [153, 369] on div "Eraser" at bounding box center [153, 367] width 18 height 6
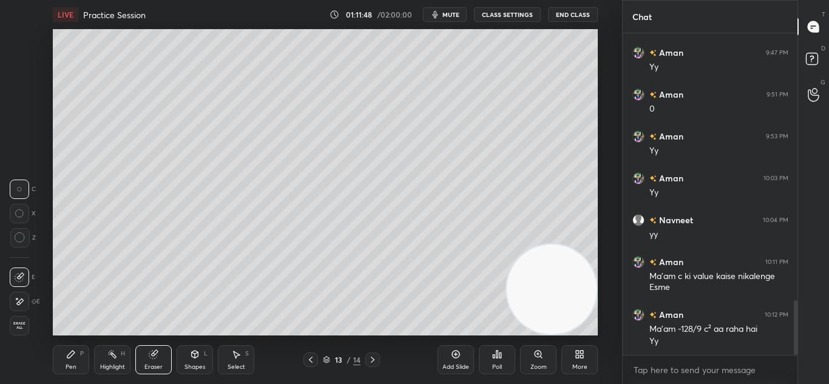
click at [68, 365] on div "Pen" at bounding box center [71, 367] width 11 height 6
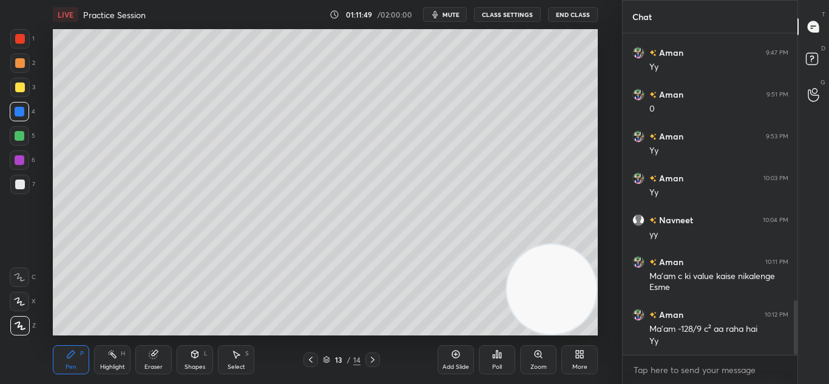
click at [16, 180] on div at bounding box center [20, 185] width 10 height 10
click at [18, 180] on div at bounding box center [20, 185] width 10 height 10
click at [370, 366] on div at bounding box center [372, 359] width 15 height 15
click at [21, 112] on div at bounding box center [20, 112] width 10 height 10
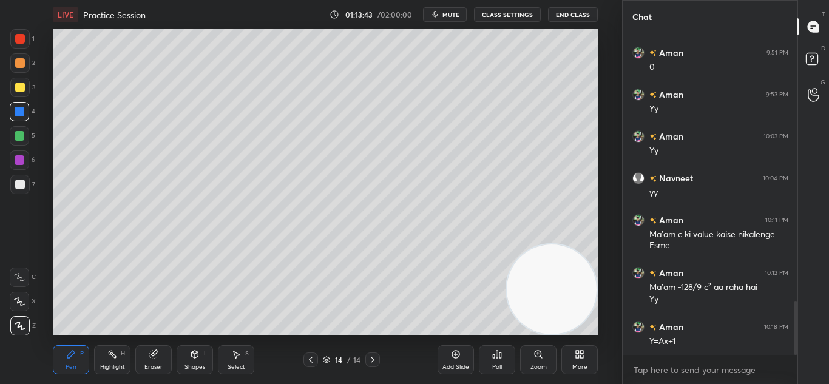
click at [15, 136] on div at bounding box center [20, 136] width 10 height 10
click at [14, 136] on div at bounding box center [19, 135] width 19 height 19
click at [12, 136] on div at bounding box center [19, 135] width 19 height 19
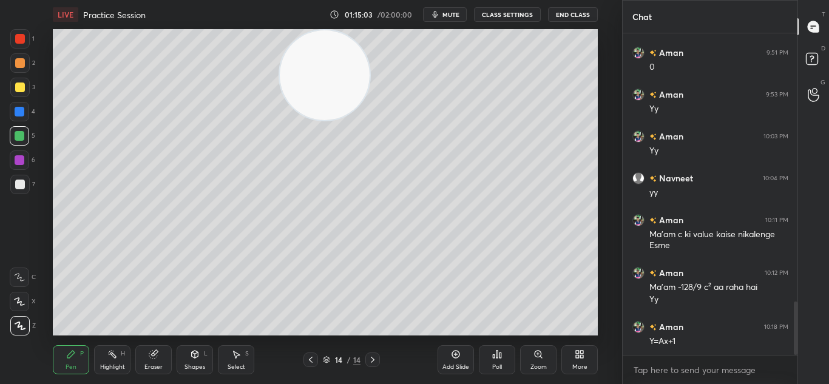
click at [601, 76] on div "Setting up your live class Poll for secs No correct answer Start poll" at bounding box center [325, 182] width 573 height 306
click at [602, 81] on div "Setting up your live class Poll for secs No correct answer Start poll" at bounding box center [325, 182] width 573 height 306
click at [10, 184] on div at bounding box center [19, 184] width 19 height 19
click at [15, 184] on div at bounding box center [20, 185] width 10 height 10
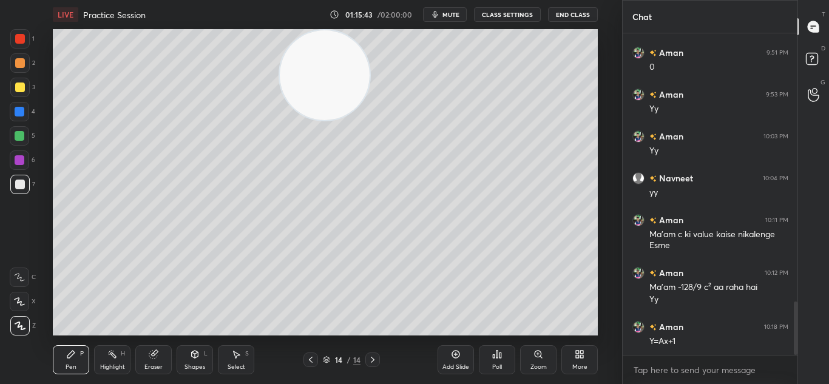
click at [23, 114] on div at bounding box center [20, 112] width 10 height 10
click at [24, 110] on div at bounding box center [20, 112] width 10 height 10
click at [599, 318] on div "Setting up your live class Poll for secs No correct answer Start poll" at bounding box center [325, 182] width 573 height 306
click at [457, 364] on div "Add Slide" at bounding box center [455, 367] width 27 height 6
click at [309, 363] on icon at bounding box center [311, 360] width 10 height 10
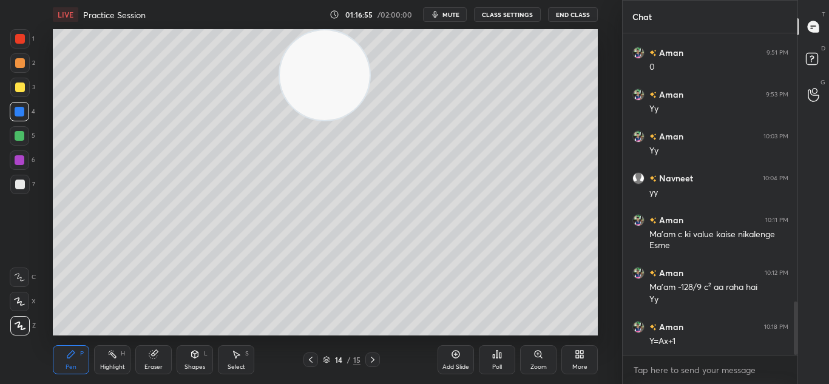
click at [369, 366] on div at bounding box center [372, 359] width 15 height 15
click at [310, 366] on div at bounding box center [310, 359] width 15 height 15
click at [374, 365] on div at bounding box center [372, 359] width 15 height 15
click at [310, 363] on icon at bounding box center [311, 360] width 10 height 10
click at [371, 362] on icon at bounding box center [373, 360] width 4 height 6
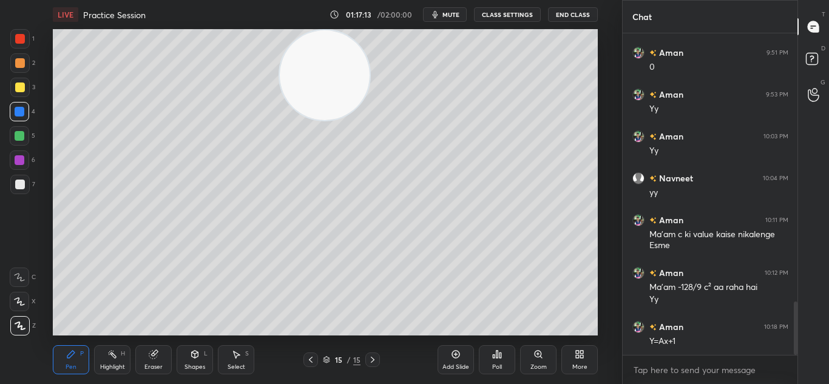
click at [308, 362] on icon at bounding box center [311, 360] width 10 height 10
click at [373, 366] on div at bounding box center [372, 359] width 15 height 15
click at [311, 360] on icon at bounding box center [311, 360] width 10 height 10
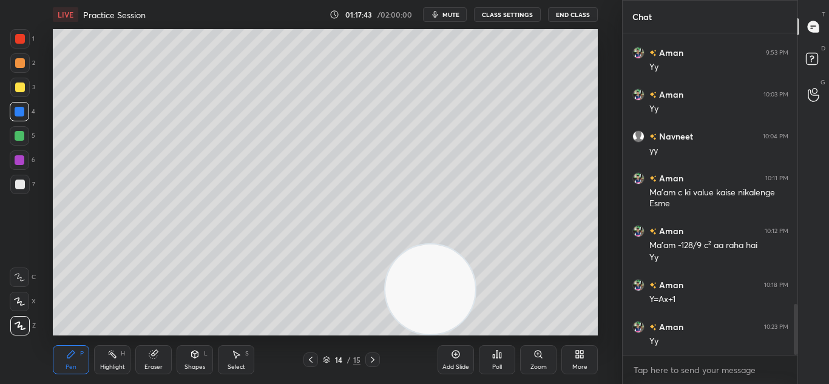
scroll to position [1704, 0]
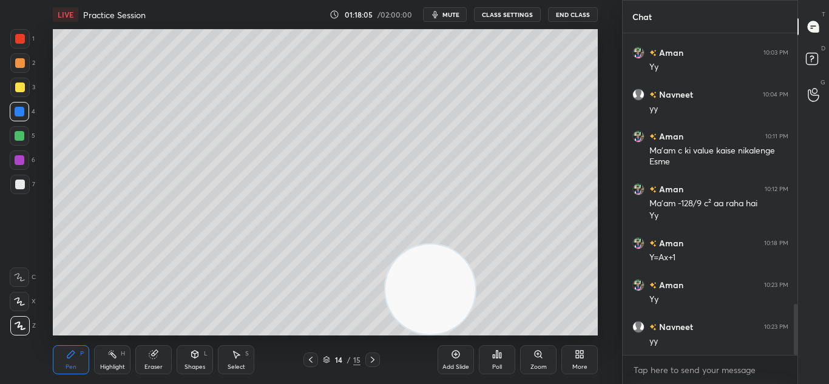
click at [369, 368] on div "Pen P Highlight H Eraser Shapes L Select S 14 / 15 Add Slide Poll Zoom More" at bounding box center [325, 359] width 545 height 49
click at [374, 365] on div at bounding box center [372, 359] width 15 height 15
click at [462, 368] on div "Add Slide" at bounding box center [455, 367] width 27 height 6
click at [313, 366] on div at bounding box center [310, 359] width 15 height 15
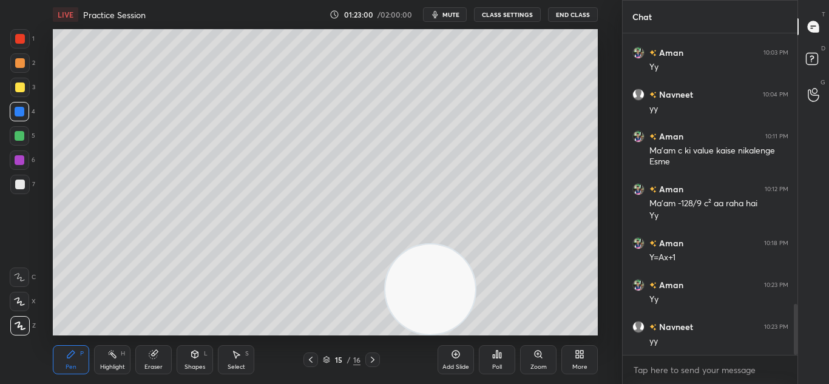
click at [309, 363] on icon at bounding box center [311, 360] width 10 height 10
click at [368, 365] on div at bounding box center [372, 359] width 15 height 15
click at [369, 356] on icon at bounding box center [373, 360] width 10 height 10
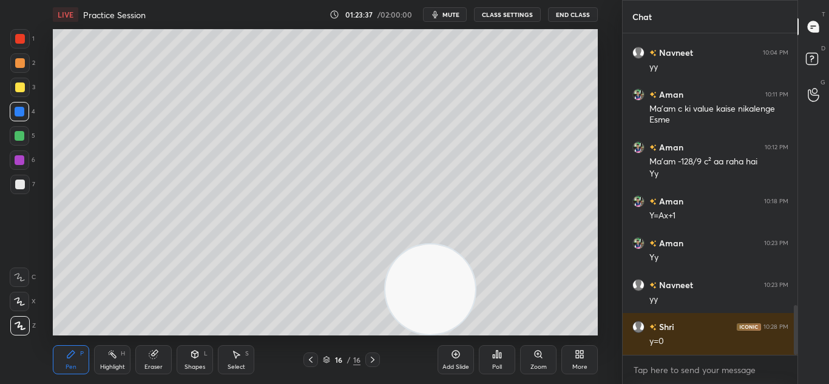
click at [109, 368] on div "Highlight" at bounding box center [112, 367] width 25 height 6
click at [152, 364] on div "Eraser" at bounding box center [153, 367] width 18 height 6
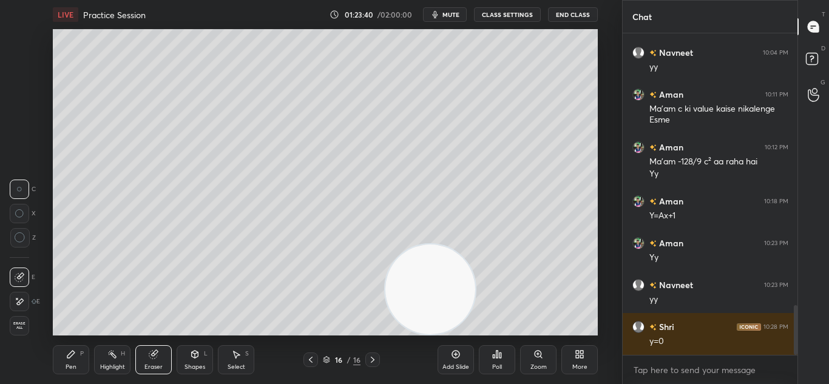
click at [62, 366] on div "Pen P" at bounding box center [71, 359] width 36 height 29
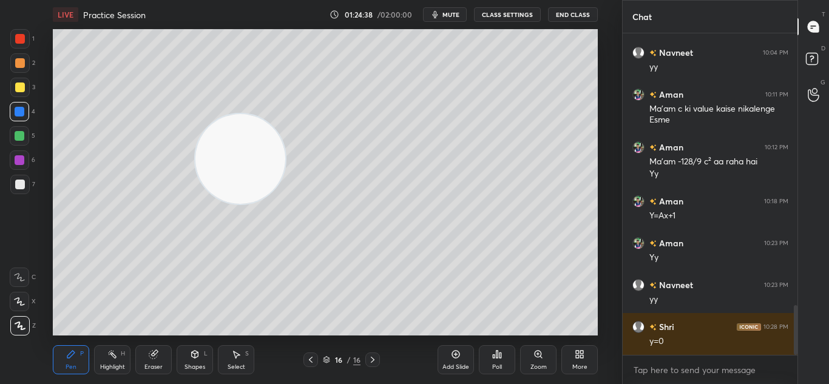
click at [601, 257] on div "Setting up your live class Poll for secs No correct answer Start poll" at bounding box center [325, 182] width 573 height 306
click at [150, 367] on div "Eraser" at bounding box center [153, 367] width 18 height 6
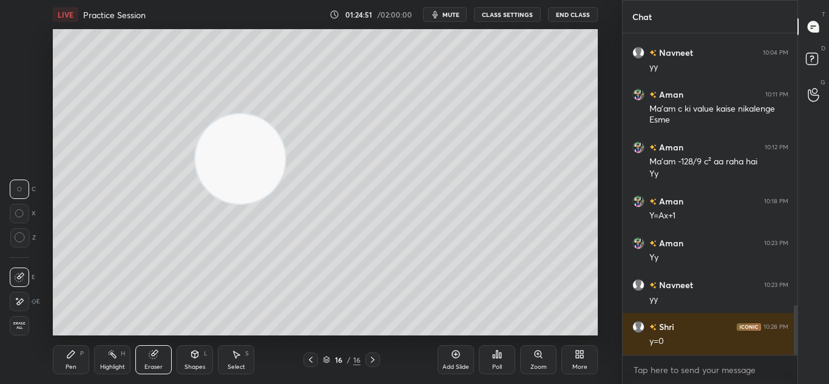
click at [64, 367] on div "Pen P" at bounding box center [71, 359] width 36 height 29
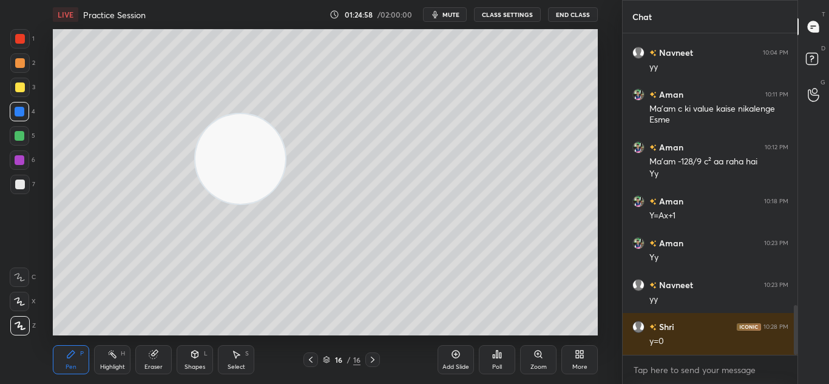
click at [456, 356] on icon at bounding box center [456, 354] width 10 height 10
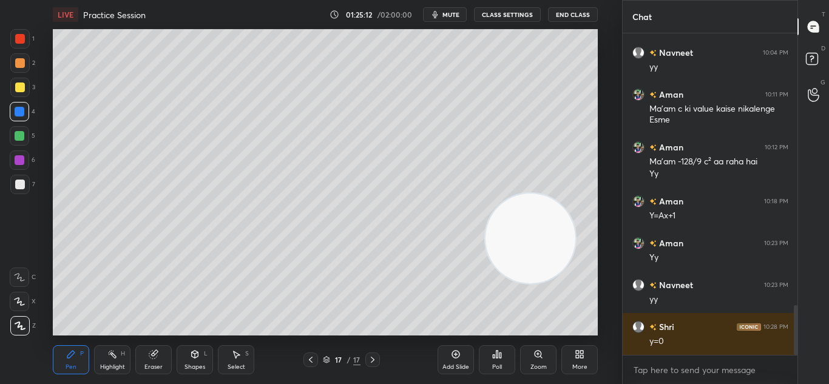
click at [305, 365] on div at bounding box center [310, 359] width 15 height 15
click at [375, 367] on div "Pen P Highlight H Eraser Shapes L Select S 16 / 17 Add Slide Poll Zoom More" at bounding box center [325, 359] width 545 height 49
click at [372, 367] on div "Pen P Highlight H Eraser Shapes L Select S 16 / 17 Add Slide Poll Zoom More" at bounding box center [325, 359] width 545 height 49
click at [371, 365] on div at bounding box center [372, 359] width 15 height 15
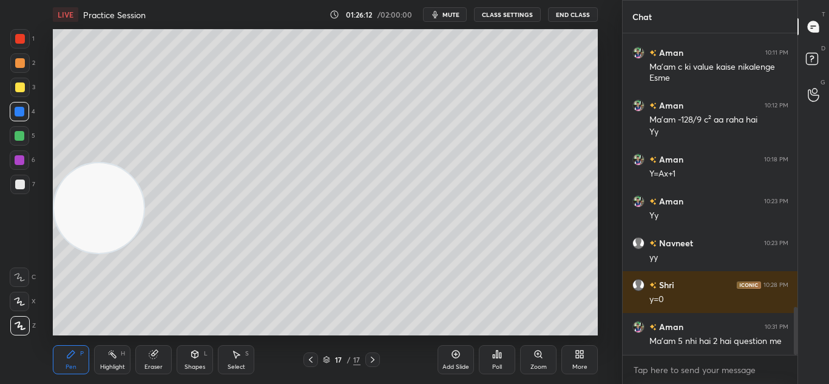
scroll to position [1830, 0]
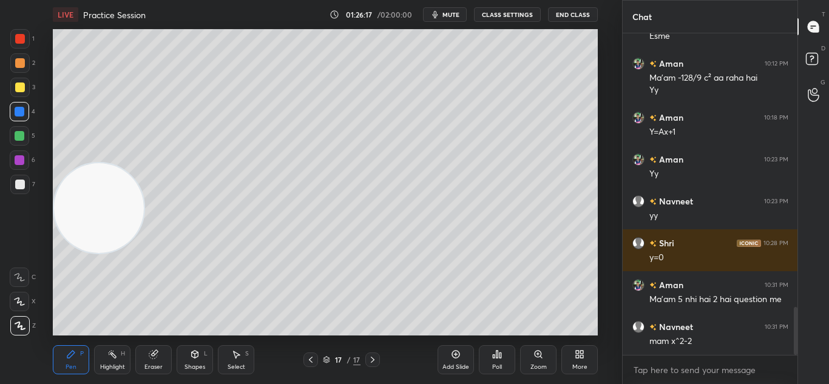
click at [310, 365] on div at bounding box center [310, 359] width 15 height 15
click at [376, 360] on icon at bounding box center [373, 360] width 10 height 10
click at [163, 360] on div "Eraser" at bounding box center [153, 359] width 36 height 29
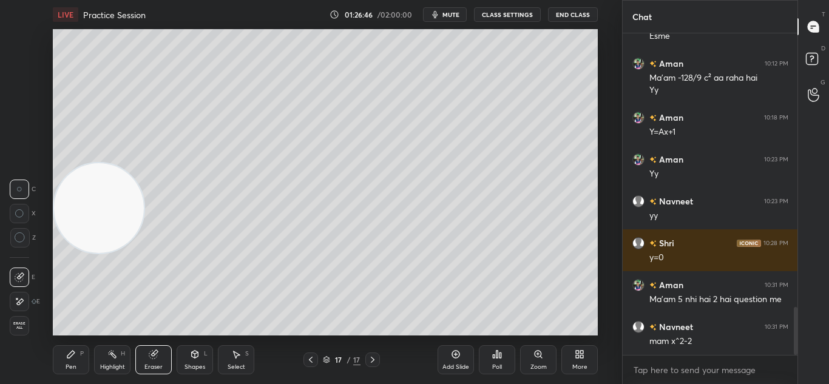
click at [70, 376] on div "Pen P Highlight H Eraser Shapes L Select S 17 / 17 Add Slide Poll Zoom More" at bounding box center [325, 359] width 545 height 49
click at [70, 372] on div "Pen P" at bounding box center [71, 359] width 36 height 29
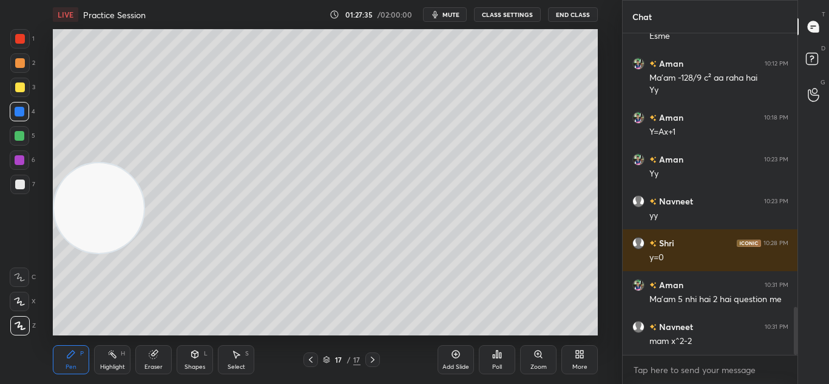
click at [143, 365] on div "Eraser" at bounding box center [153, 359] width 36 height 29
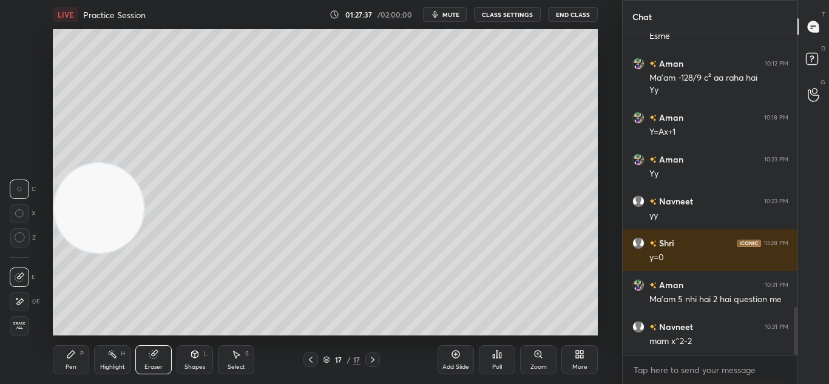
click at [60, 371] on div "Pen P" at bounding box center [71, 359] width 36 height 29
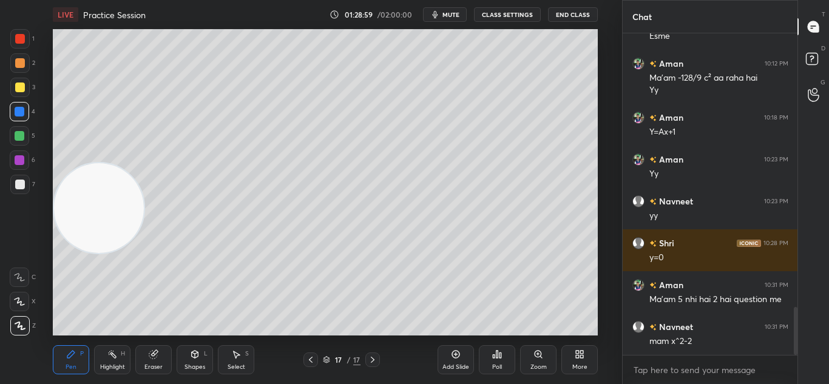
click at [462, 361] on div "Add Slide" at bounding box center [455, 359] width 36 height 29
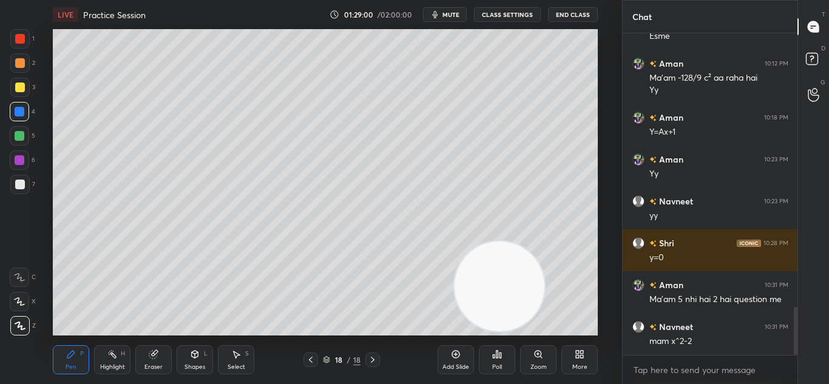
click at [23, 182] on div at bounding box center [20, 185] width 10 height 10
click at [152, 366] on div "Eraser" at bounding box center [153, 367] width 18 height 6
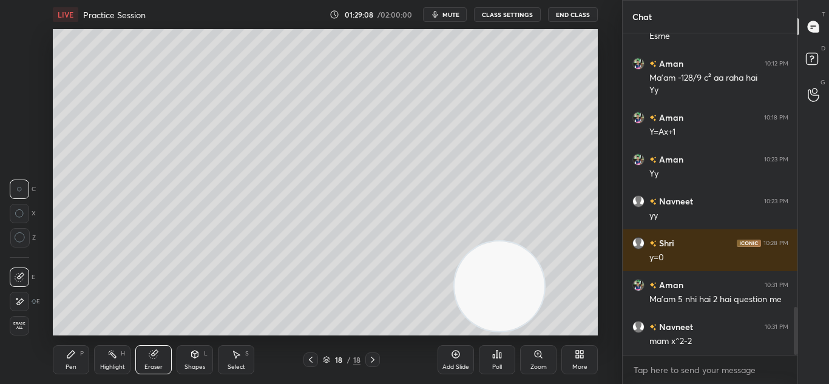
click at [59, 368] on div "Pen P" at bounding box center [71, 359] width 36 height 29
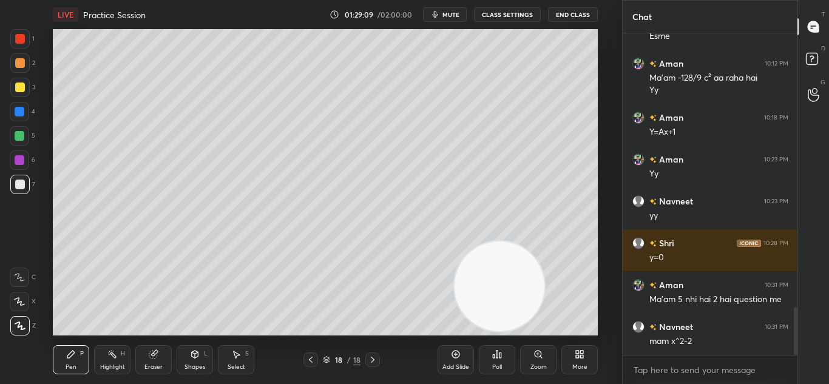
click at [66, 364] on div "Pen" at bounding box center [71, 367] width 11 height 6
click at [15, 157] on div at bounding box center [20, 160] width 10 height 10
click at [18, 158] on div at bounding box center [20, 160] width 10 height 10
click at [16, 160] on div at bounding box center [20, 160] width 10 height 10
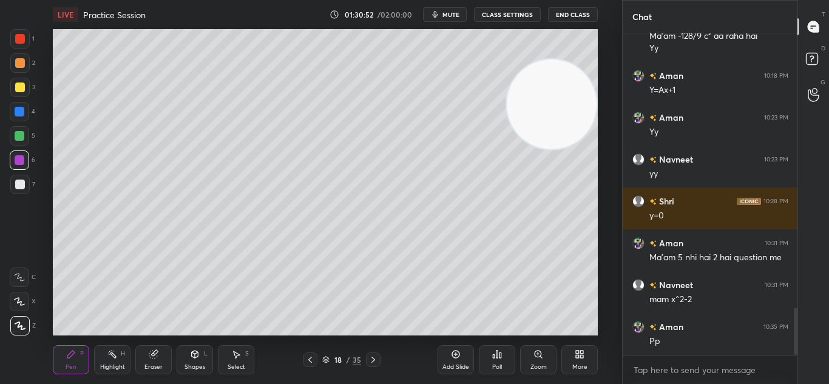
click at [474, 327] on div "Add Slide Poll Zoom More" at bounding box center [517, 360] width 160 height 68
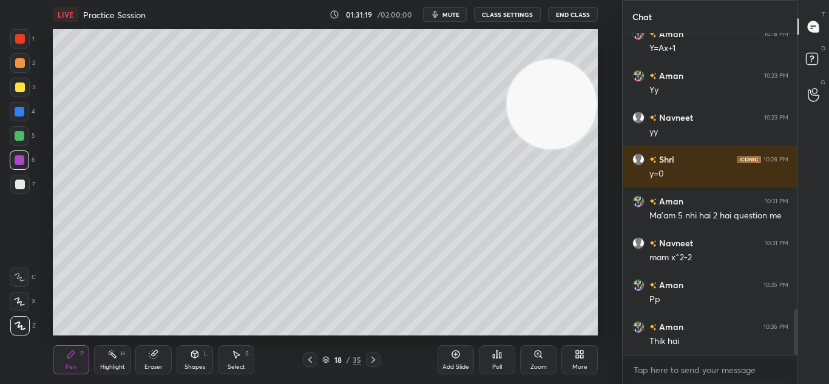
click at [457, 368] on div "Add Slide" at bounding box center [455, 367] width 27 height 6
click at [14, 186] on div at bounding box center [19, 184] width 19 height 19
click at [16, 184] on div at bounding box center [20, 185] width 10 height 10
click at [160, 364] on div "Eraser" at bounding box center [153, 367] width 18 height 6
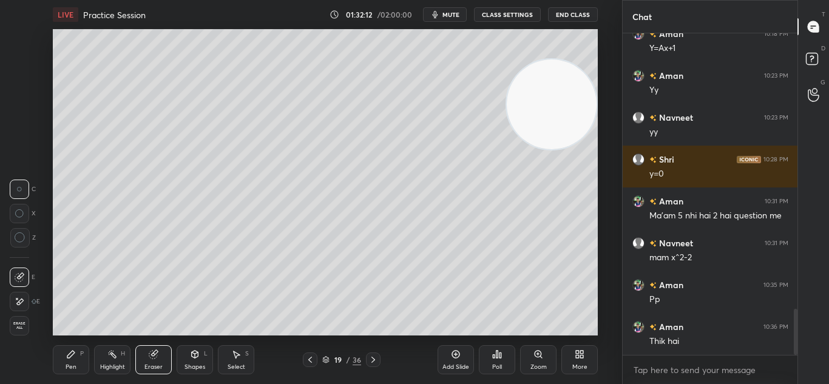
click at [59, 362] on div "Pen P" at bounding box center [71, 359] width 36 height 29
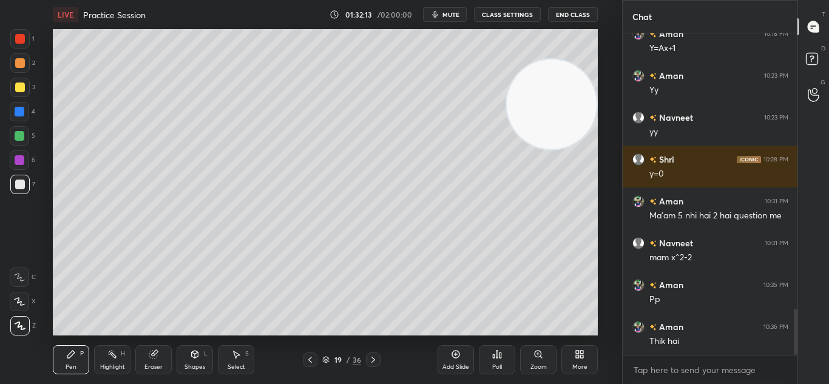
click at [62, 365] on div "Pen P" at bounding box center [71, 359] width 36 height 29
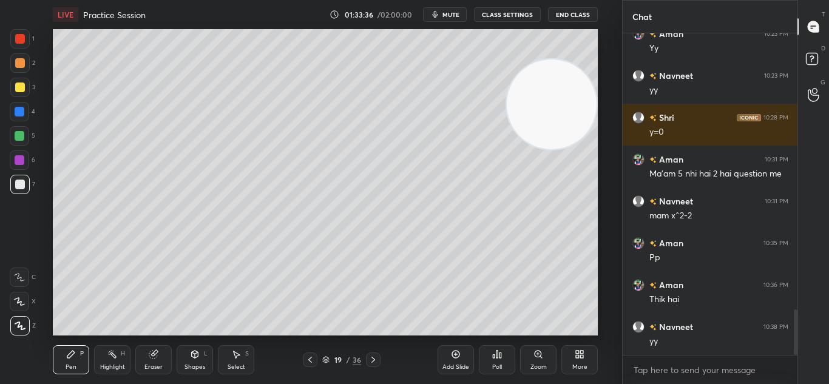
click at [456, 11] on span "mute" at bounding box center [450, 14] width 17 height 8
click at [587, 11] on button "End Class" at bounding box center [573, 14] width 50 height 15
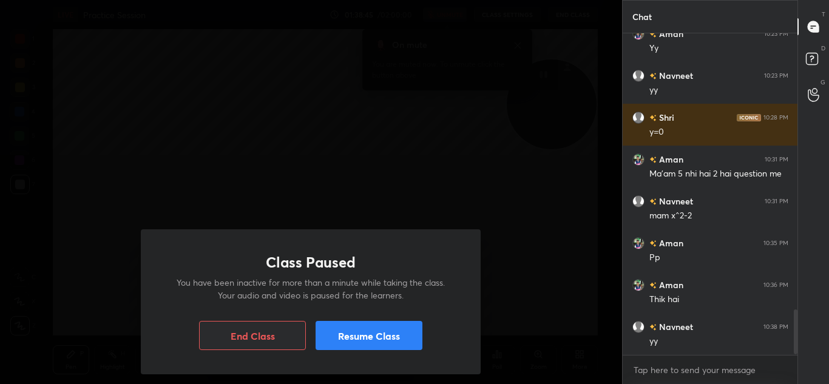
click at [366, 328] on button "Resume Class" at bounding box center [368, 335] width 107 height 29
click at [270, 322] on button "End Class" at bounding box center [252, 335] width 107 height 29
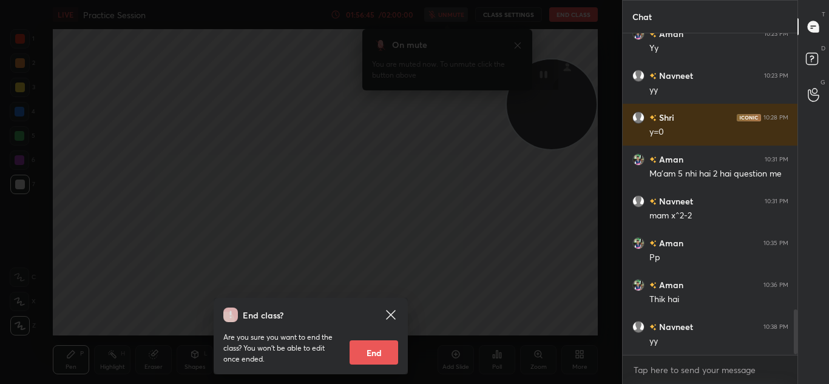
click at [369, 355] on button "End" at bounding box center [373, 352] width 49 height 24
type textarea "x"
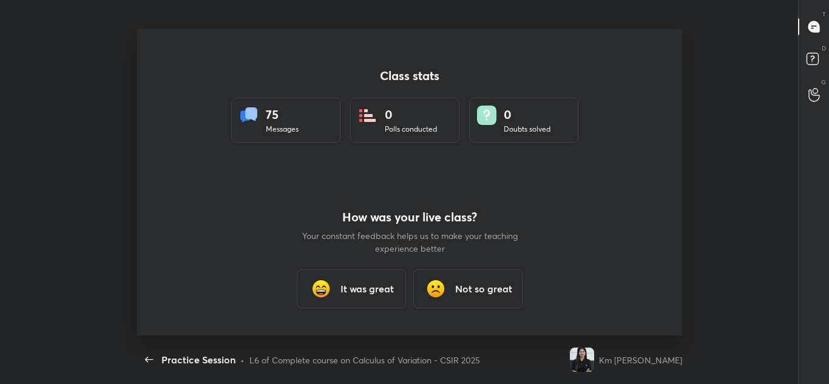
scroll to position [0, 0]
